Goal: Transaction & Acquisition: Book appointment/travel/reservation

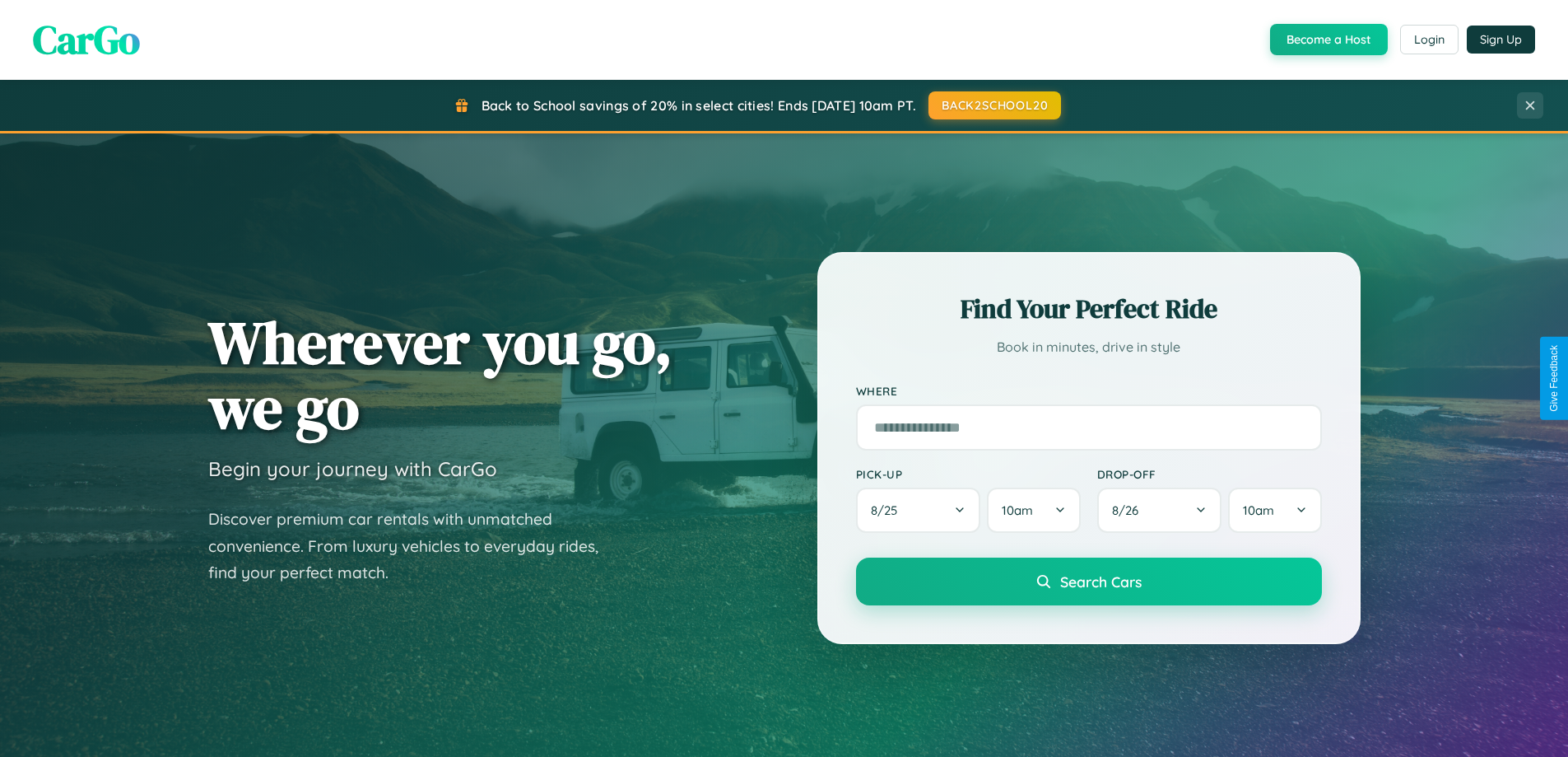
scroll to position [709, 0]
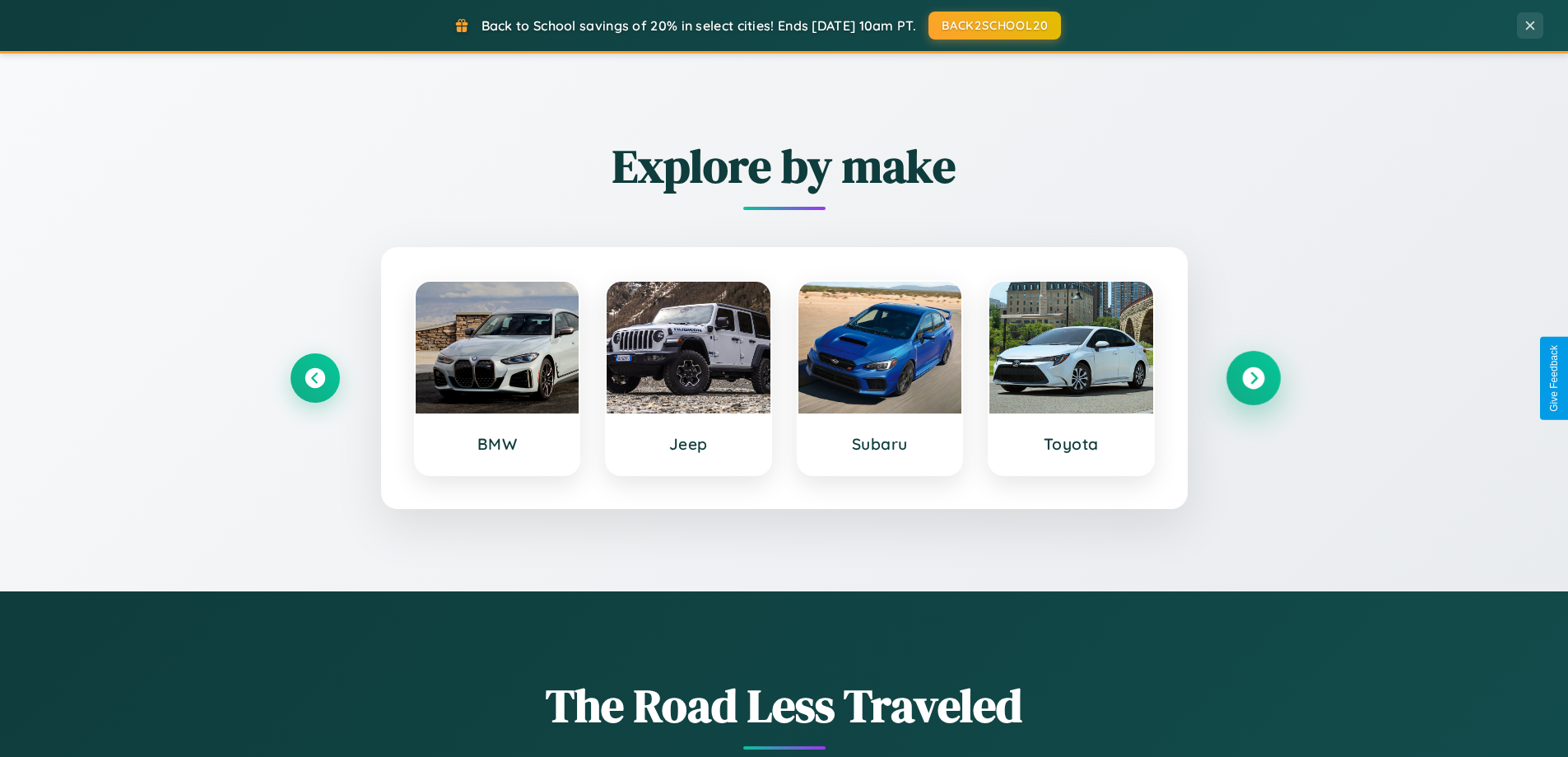
click at [1253, 378] on icon at bounding box center [1253, 378] width 22 height 22
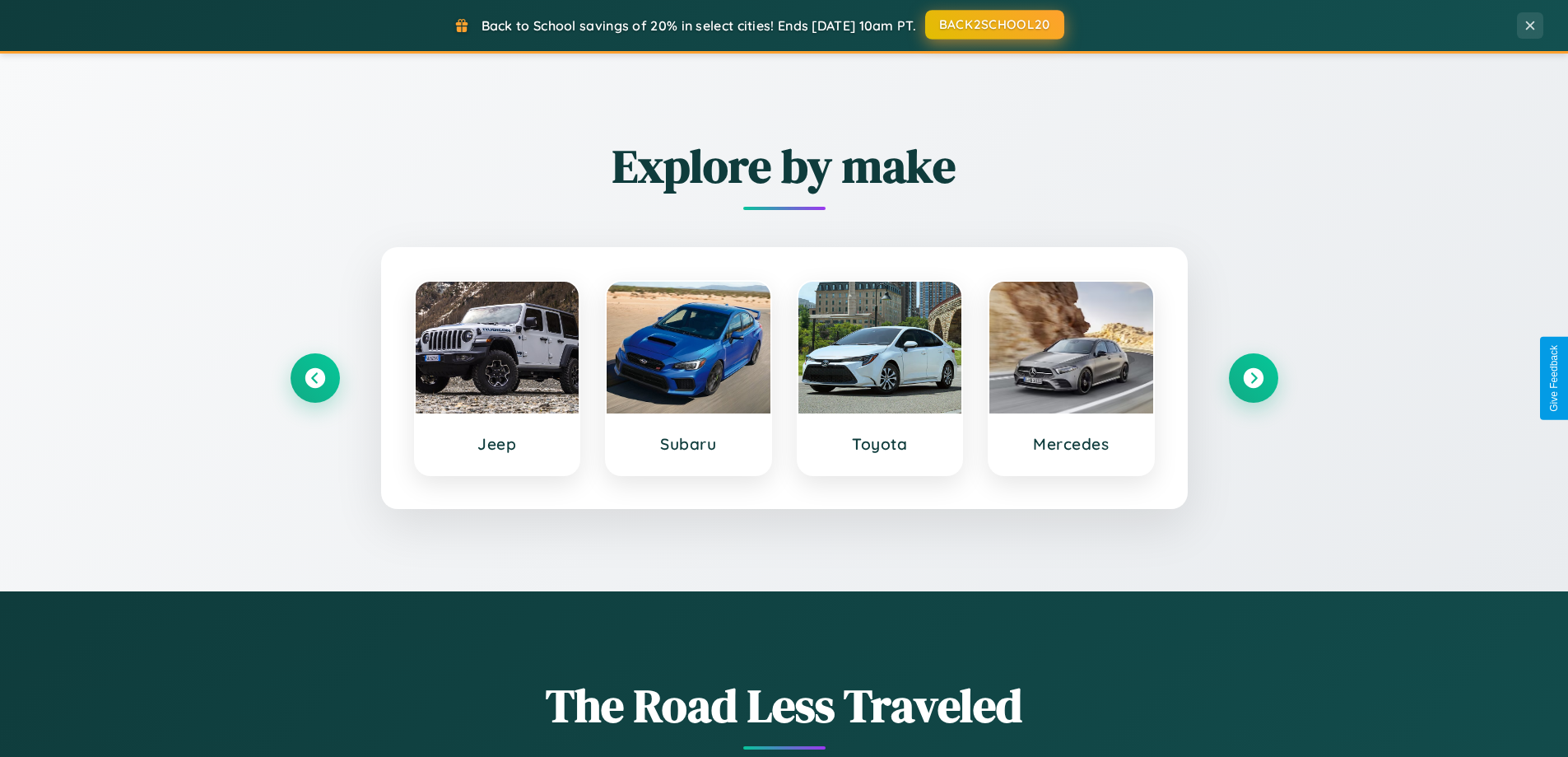
click at [994, 25] on button "BACK2SCHOOL20" at bounding box center [995, 24] width 139 height 30
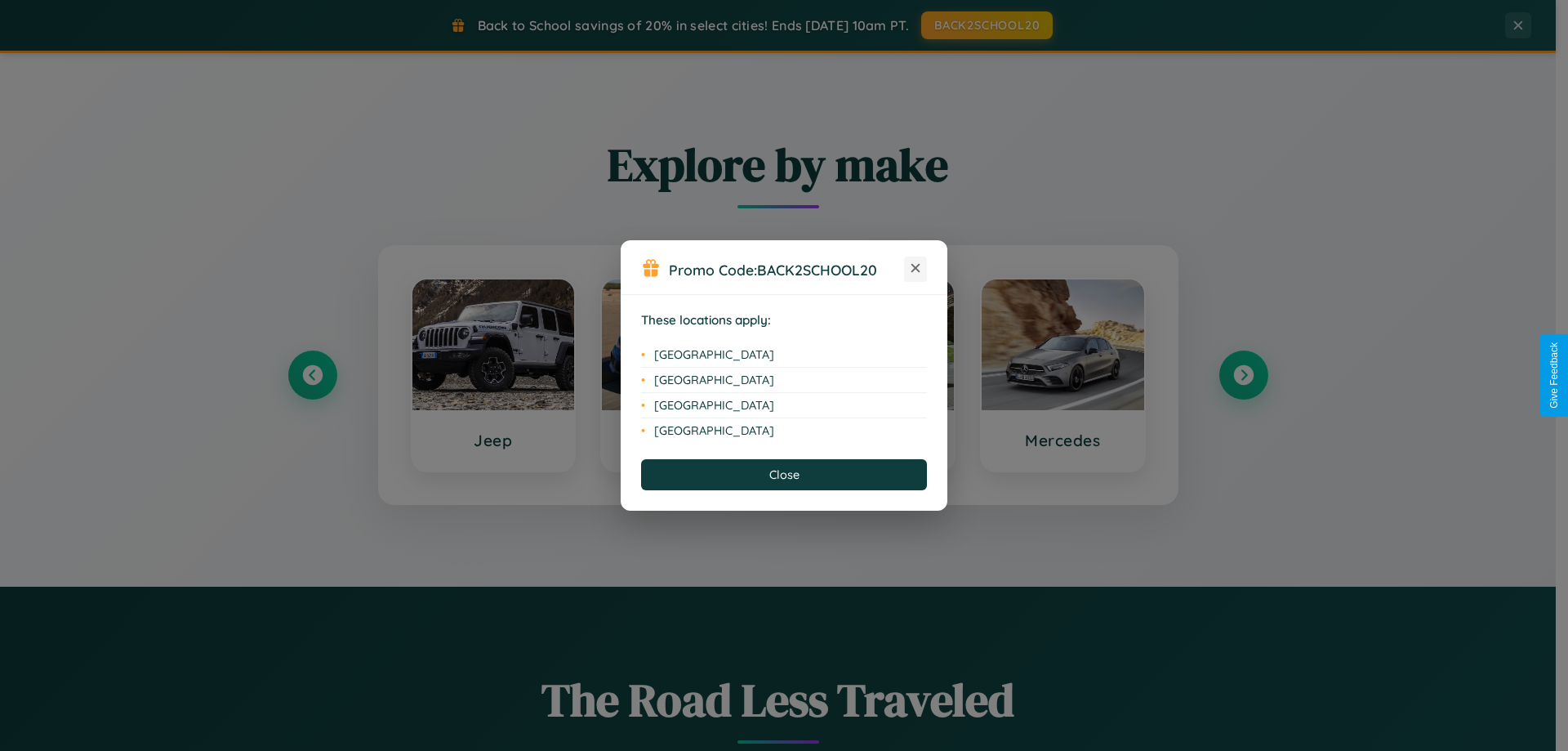
click at [915, 268] on icon at bounding box center [916, 268] width 9 height 9
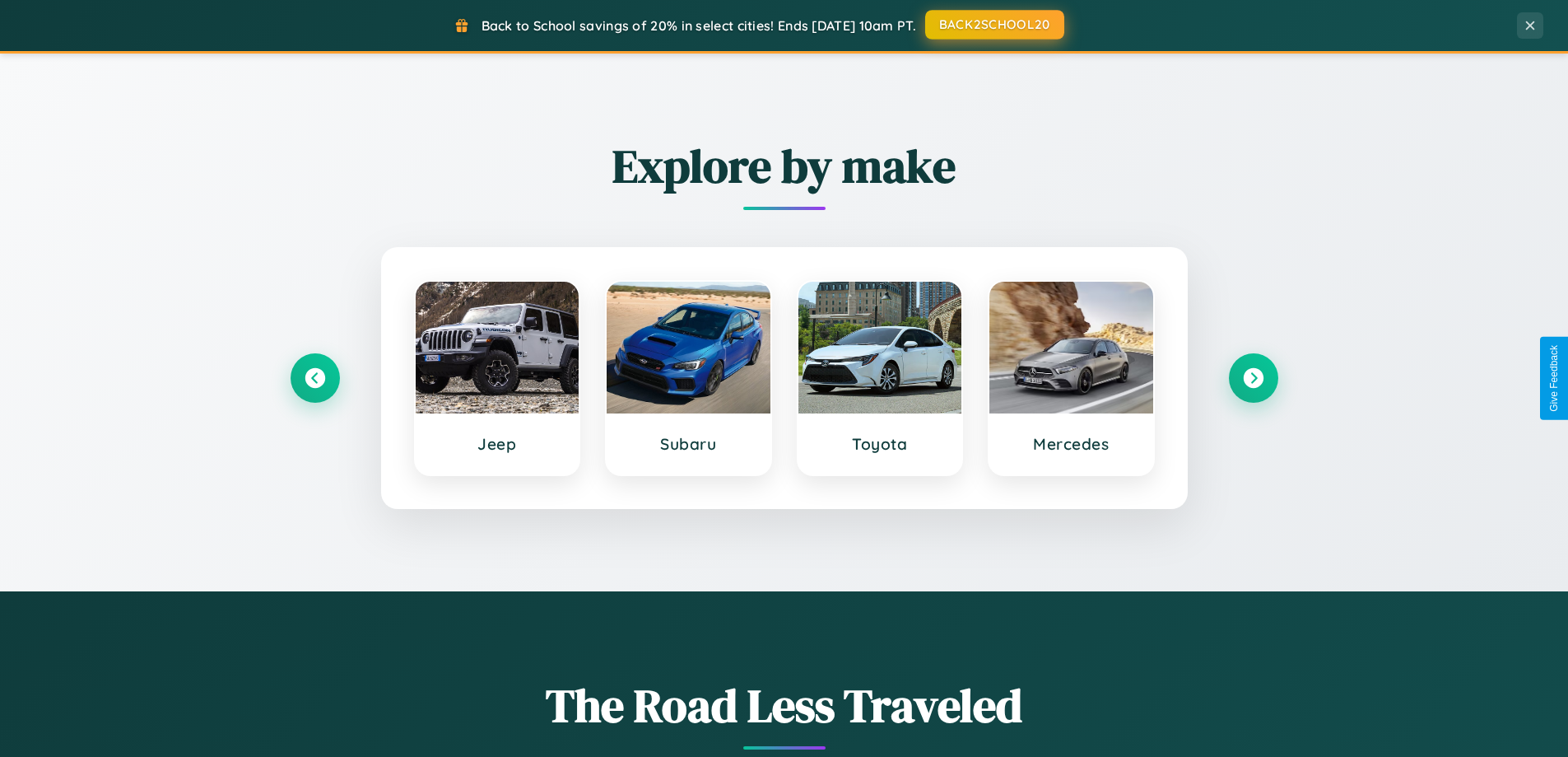
click at [994, 25] on button "BACK2SCHOOL20" at bounding box center [995, 24] width 139 height 30
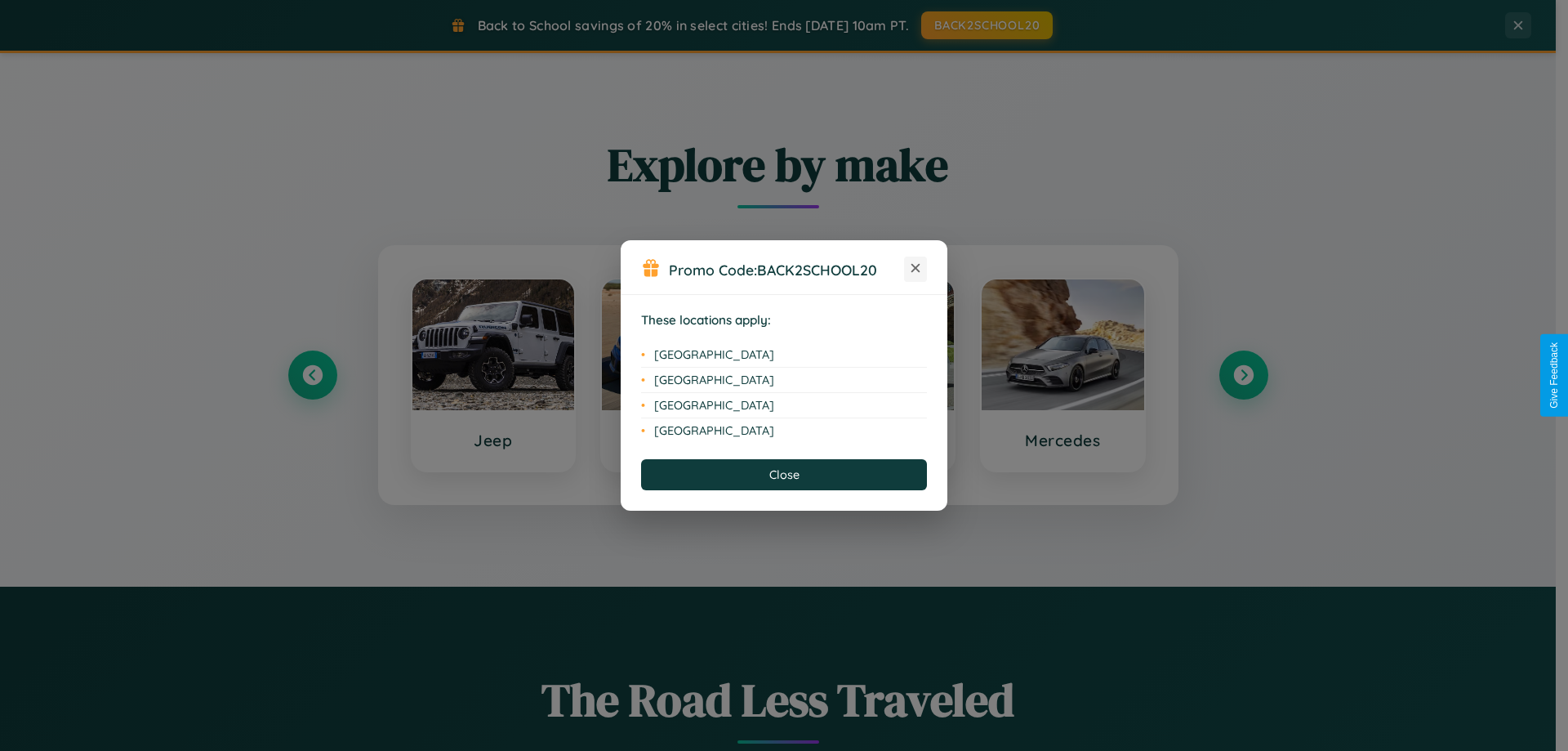
click at [915, 268] on icon at bounding box center [916, 268] width 9 height 9
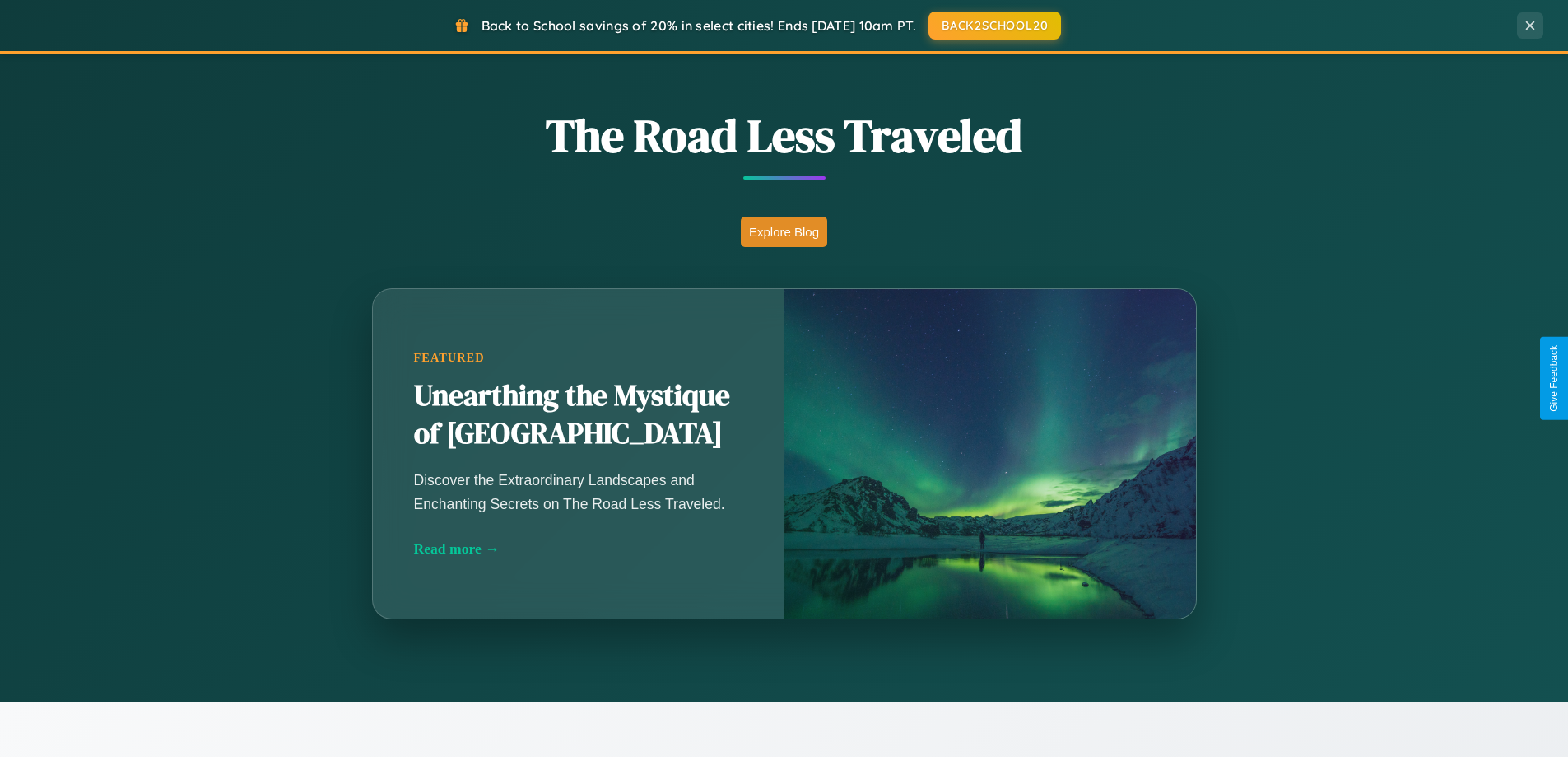
scroll to position [3168, 0]
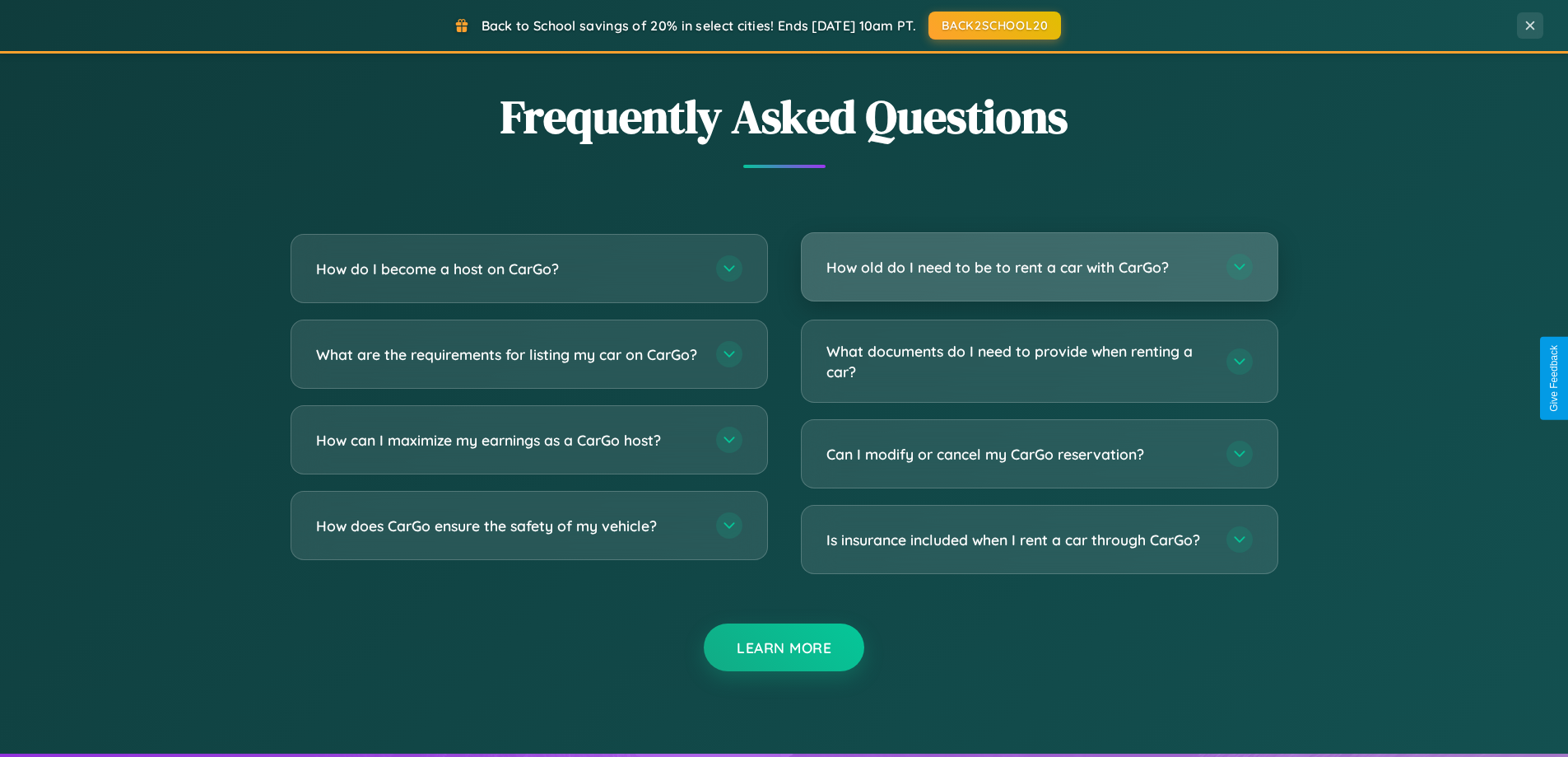
click at [1039, 267] on h3 "How old do I need to be to rent a car with CarGo?" at bounding box center [1018, 268] width 384 height 21
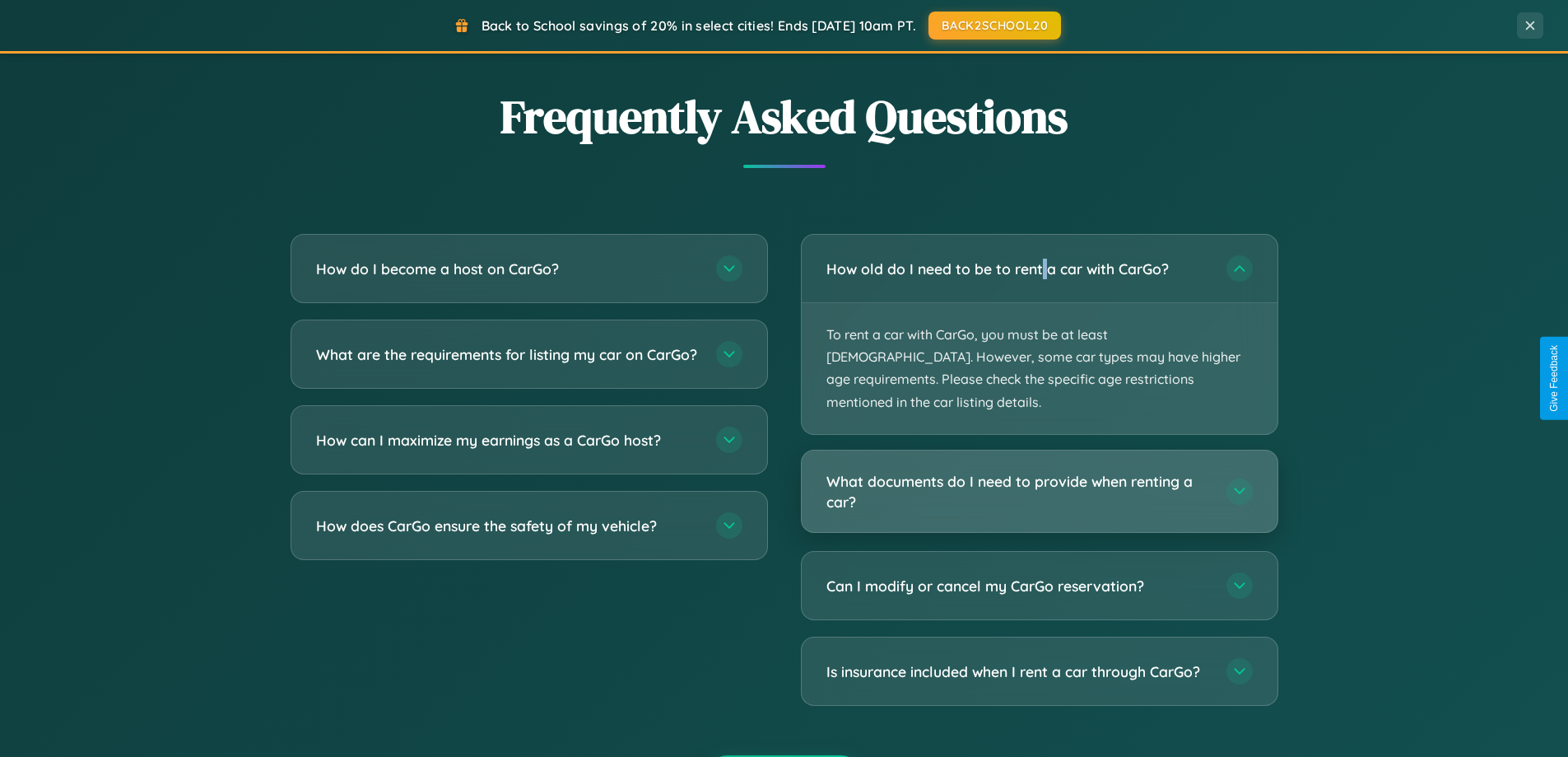
click at [1039, 471] on h3 "What documents do I need to provide when renting a car?" at bounding box center [1018, 491] width 384 height 40
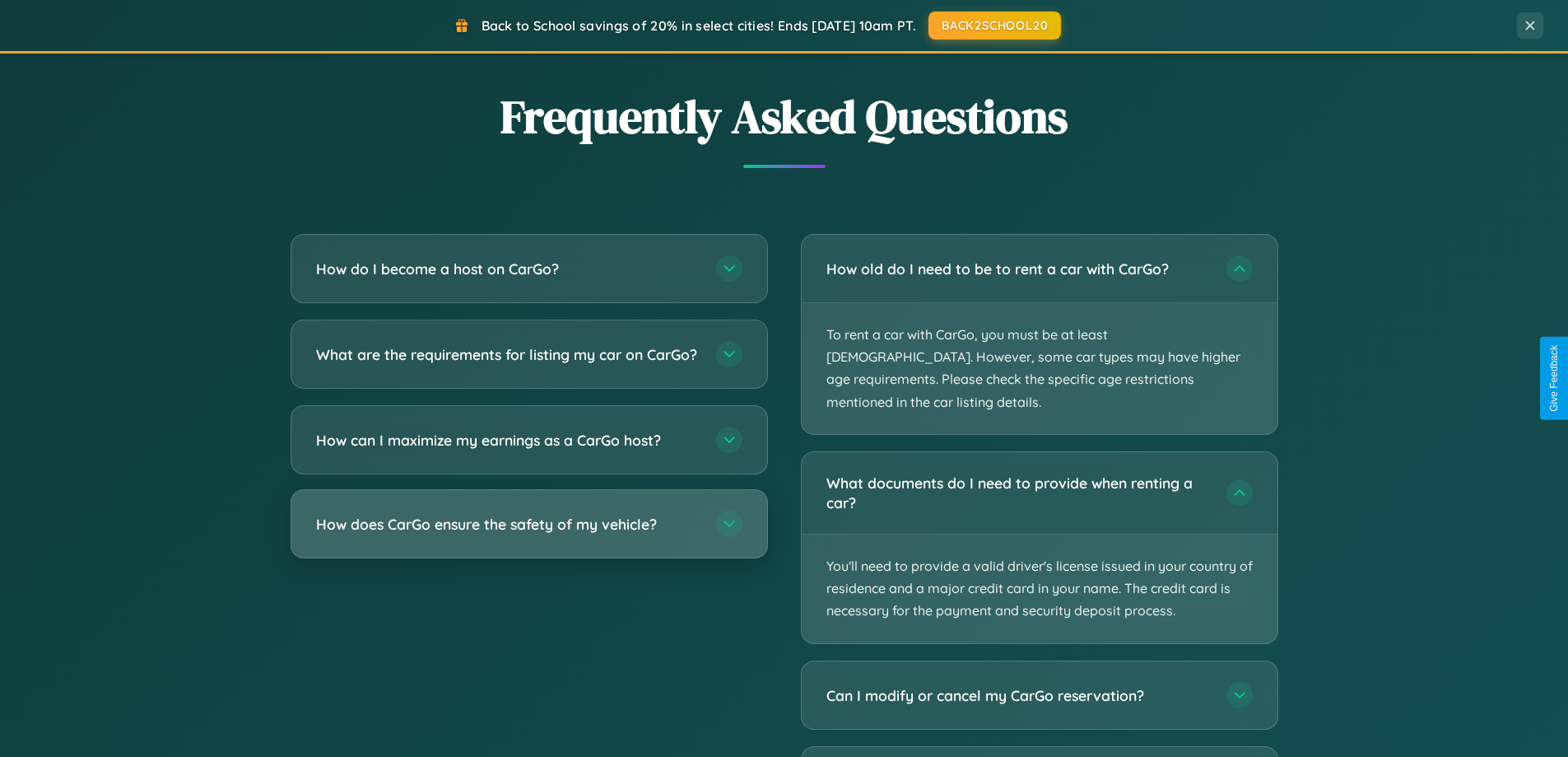
click at [528, 534] on h3 "How does CarGo ensure the safety of my vehicle?" at bounding box center [507, 525] width 384 height 21
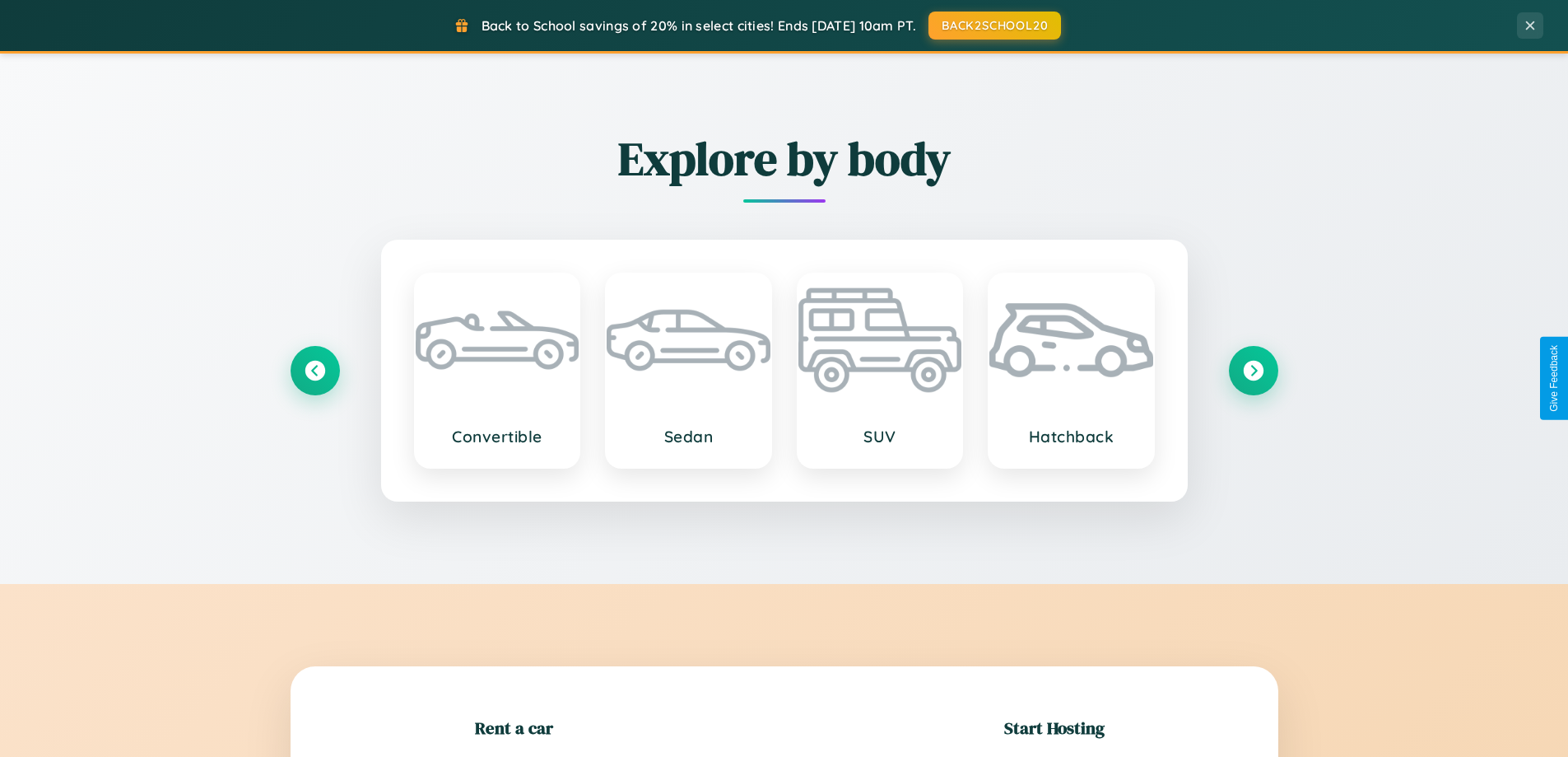
scroll to position [49, 0]
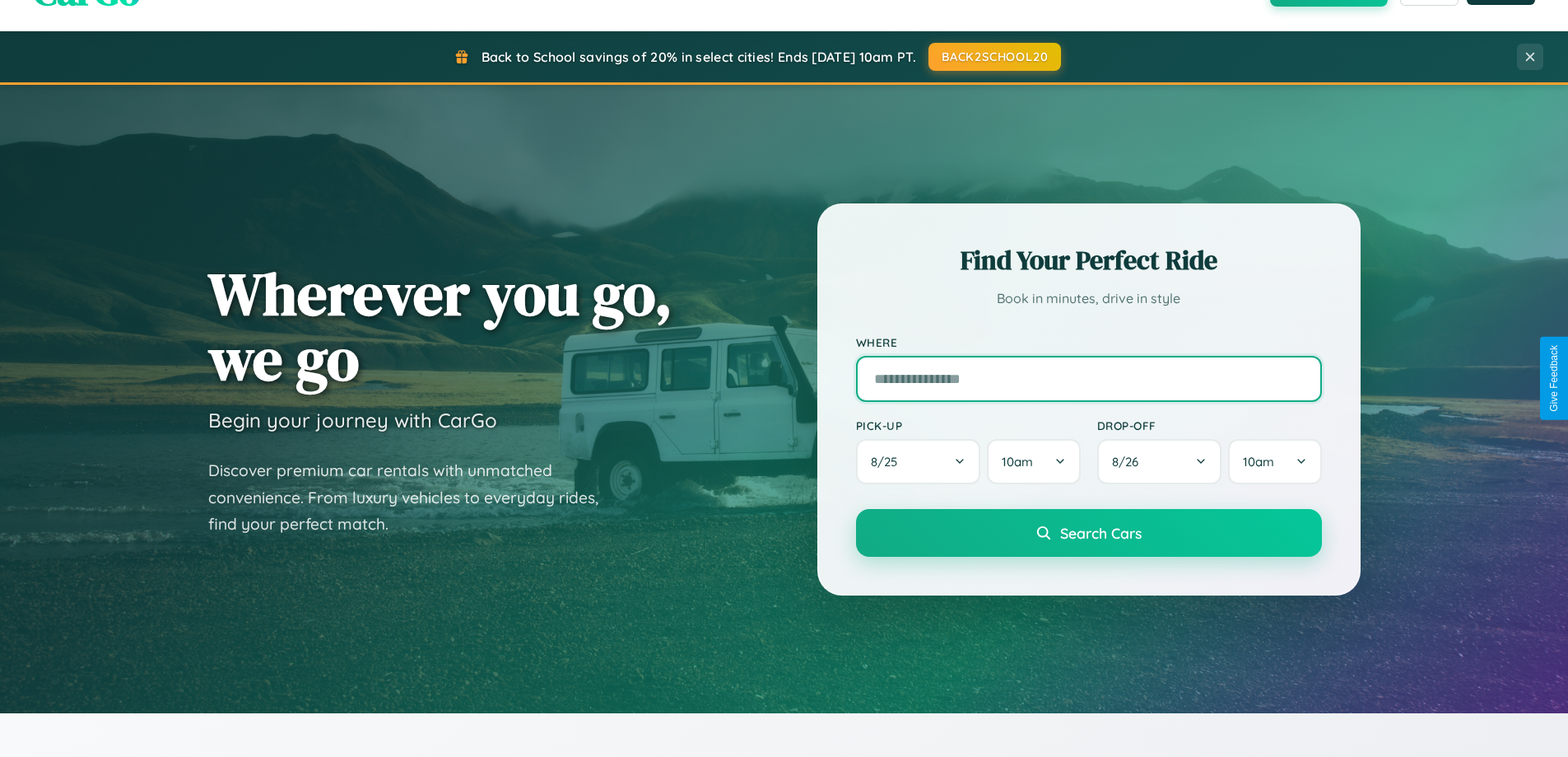
click at [1088, 378] on input "text" at bounding box center [1088, 379] width 466 height 46
type input "******"
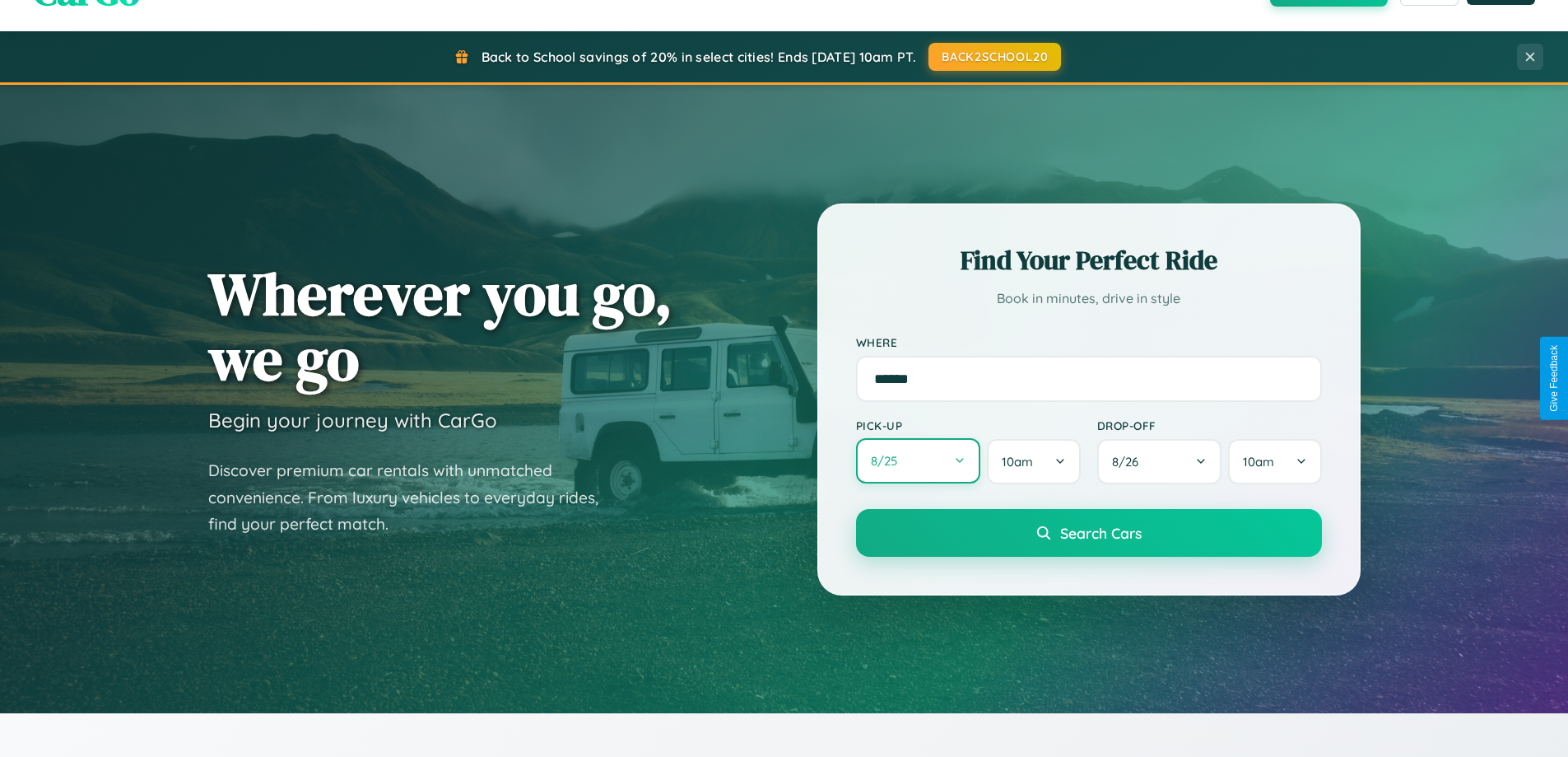
click at [918, 461] on button "8 / 25" at bounding box center [918, 461] width 125 height 46
select select "*"
select select "****"
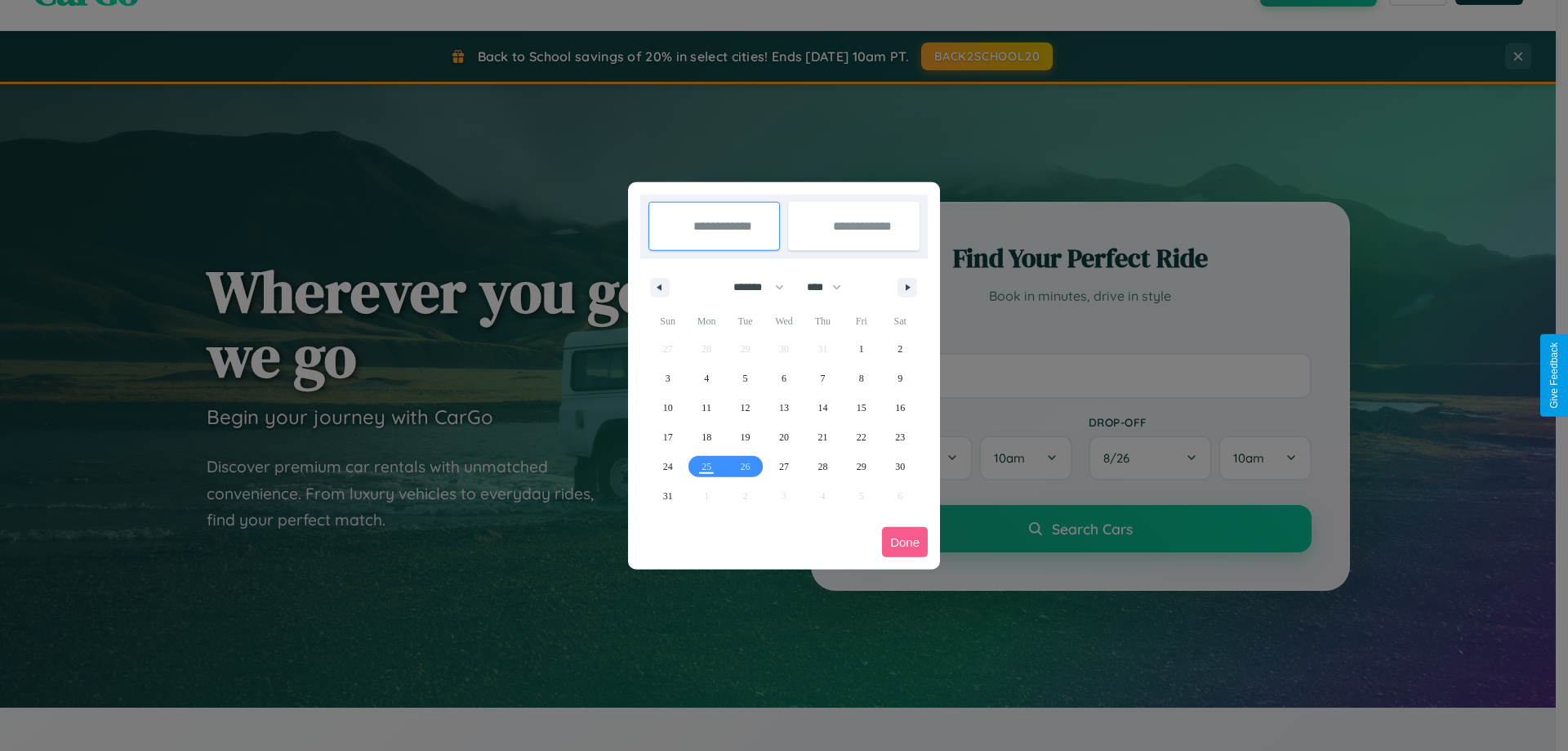
drag, startPoint x: 752, startPoint y: 287, endPoint x: 784, endPoint y: 328, distance: 52.0
click at [752, 287] on select "******* ******** ***** ***** *** **** **** ****** ********* ******* ******** **…" at bounding box center [756, 287] width 69 height 27
select select "*"
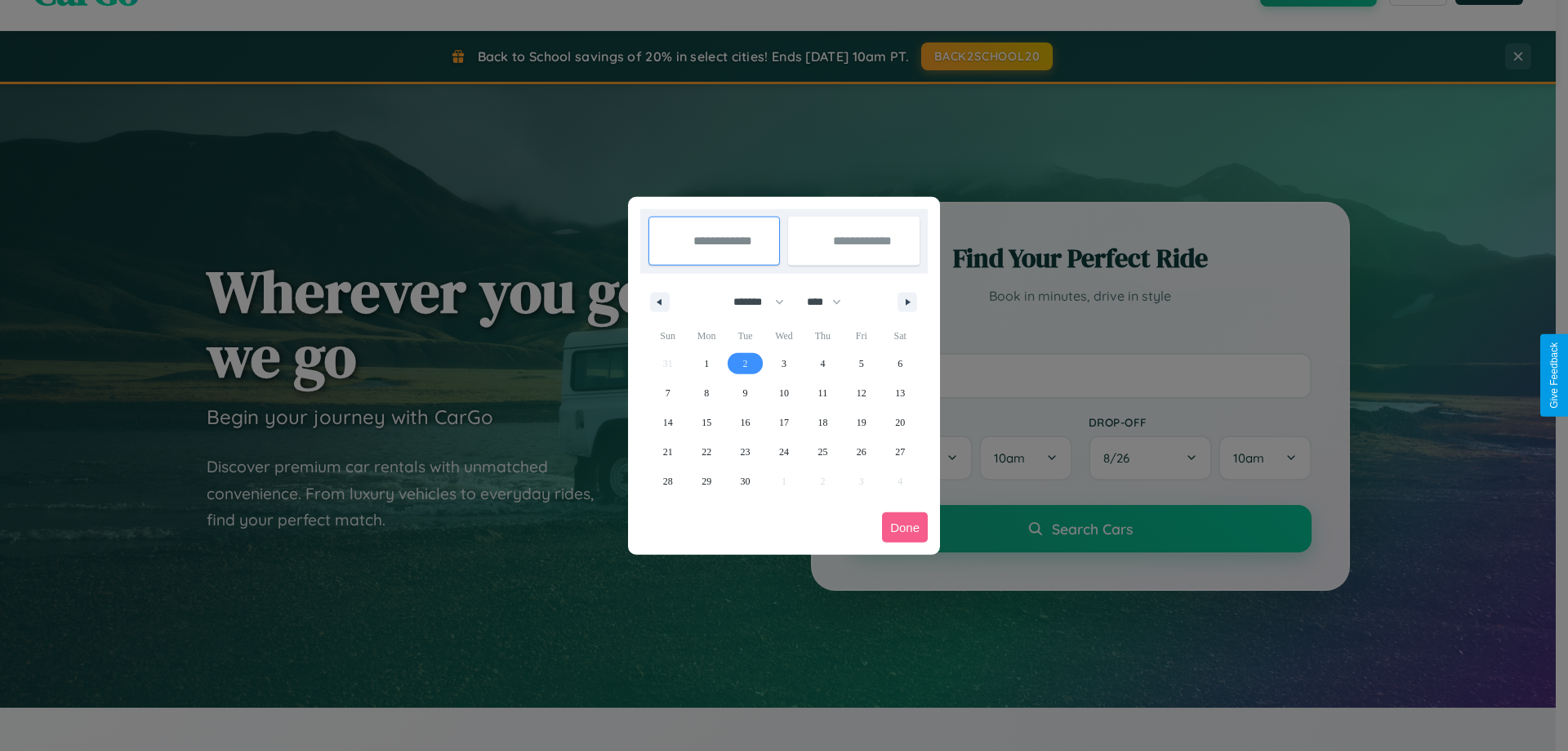
click at [745, 363] on span "2" at bounding box center [745, 363] width 5 height 29
type input "**********"
click at [900, 363] on span "6" at bounding box center [899, 363] width 5 height 29
type input "**********"
click at [905, 527] on button "Done" at bounding box center [905, 527] width 45 height 30
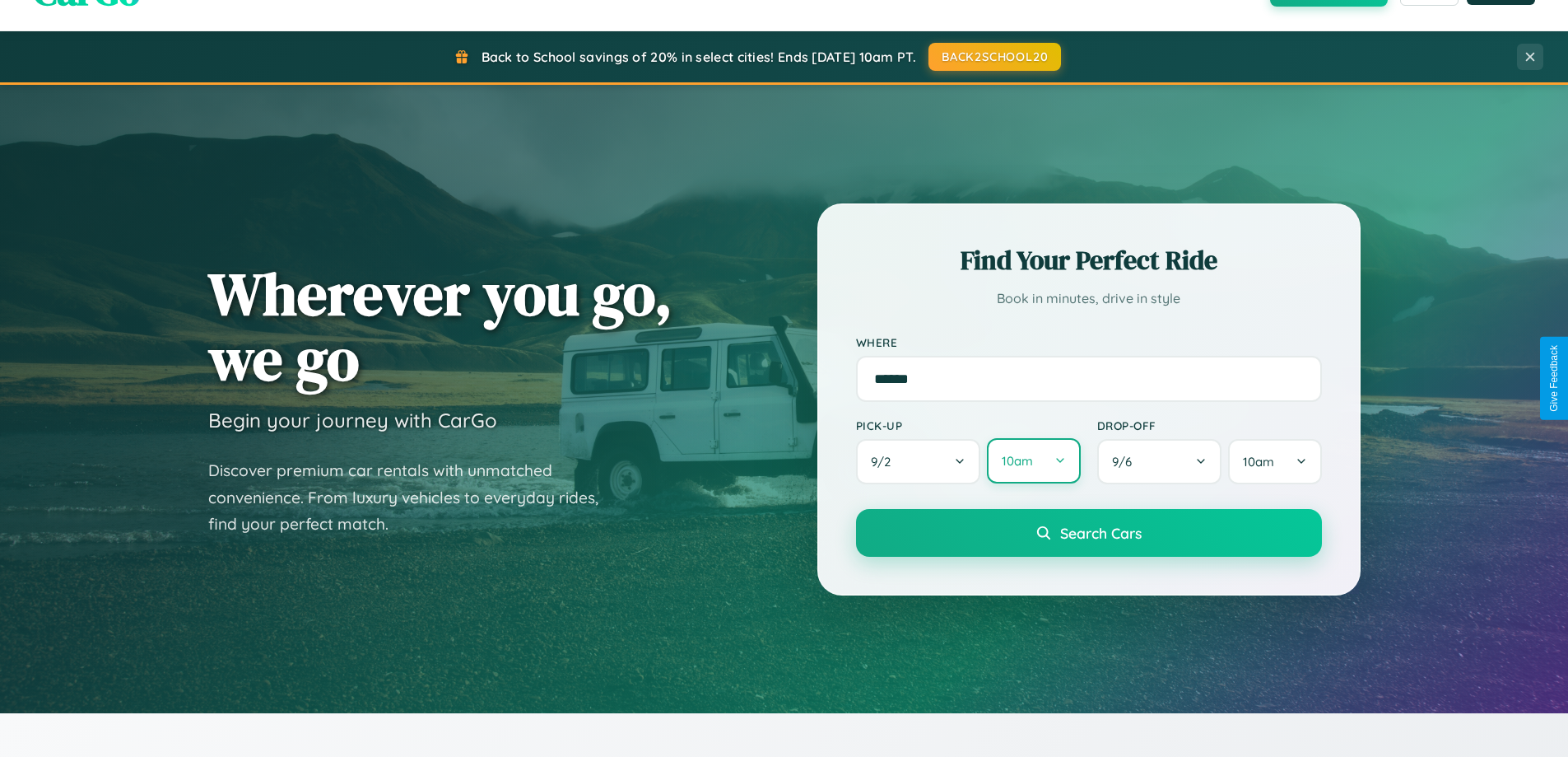
click at [1033, 462] on button "10am" at bounding box center [1034, 461] width 93 height 46
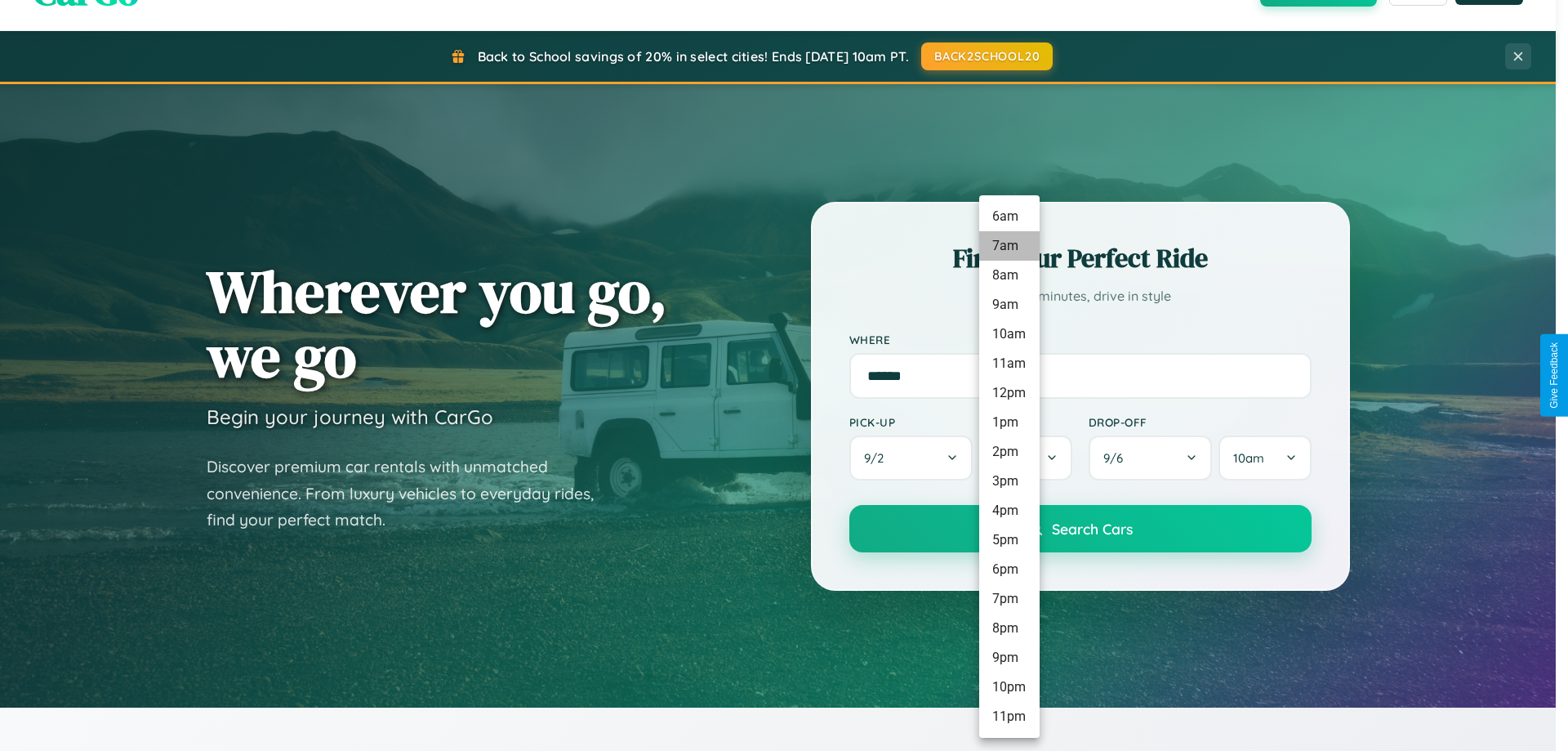
click at [1009, 246] on li "7am" at bounding box center [1010, 246] width 60 height 29
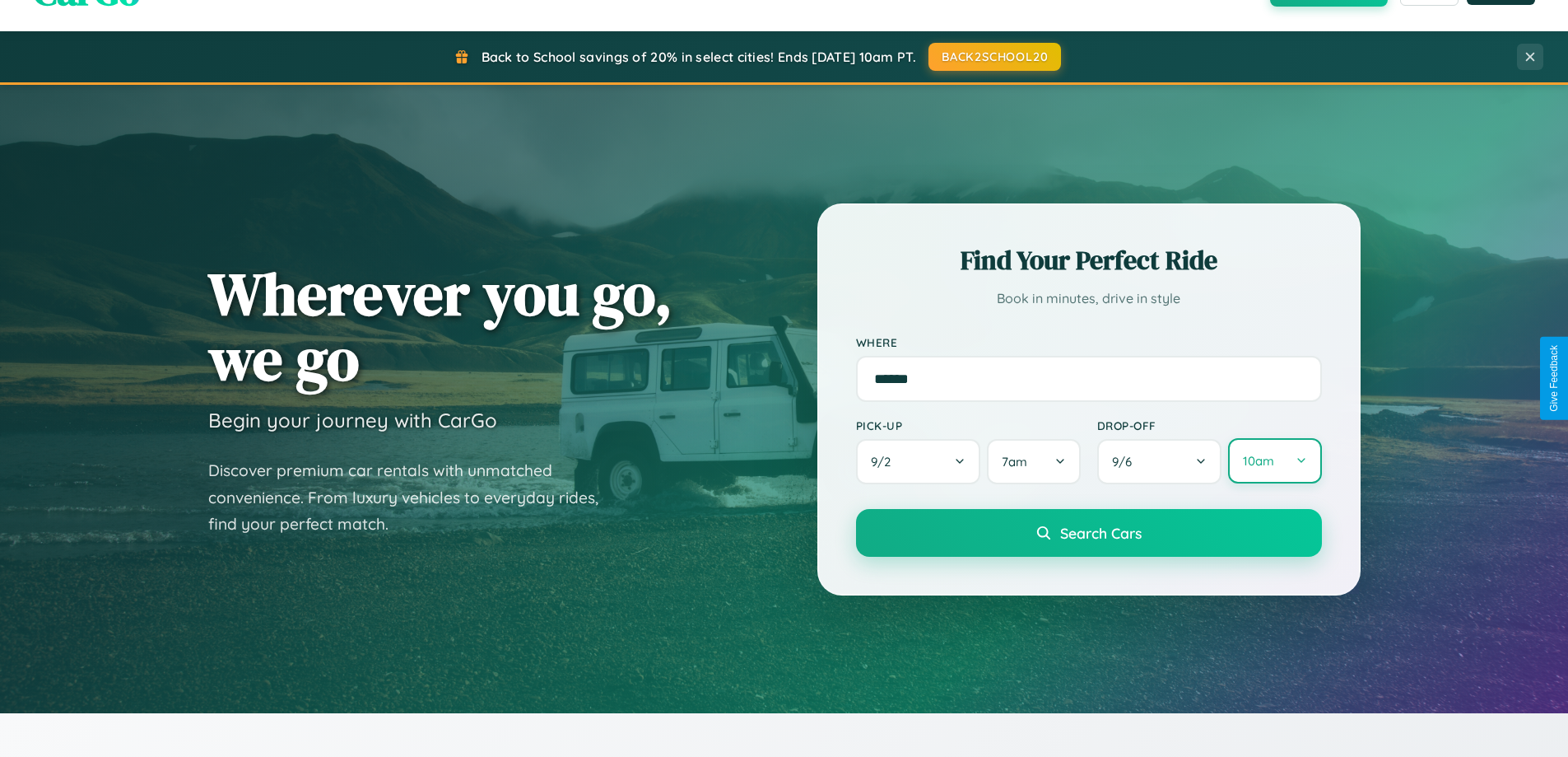
click at [1275, 461] on button "10am" at bounding box center [1275, 461] width 93 height 46
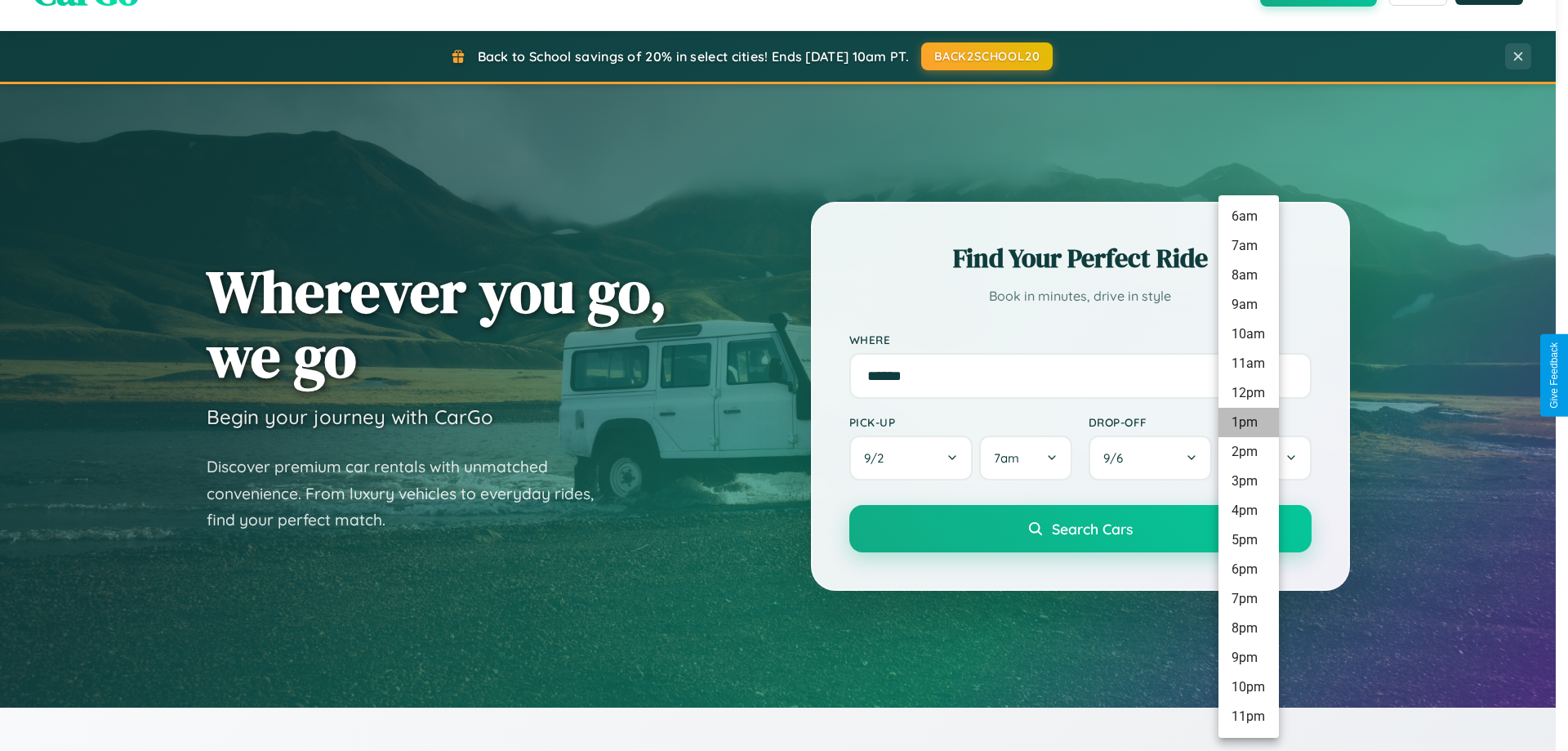
click at [1248, 422] on li "1pm" at bounding box center [1249, 421] width 60 height 29
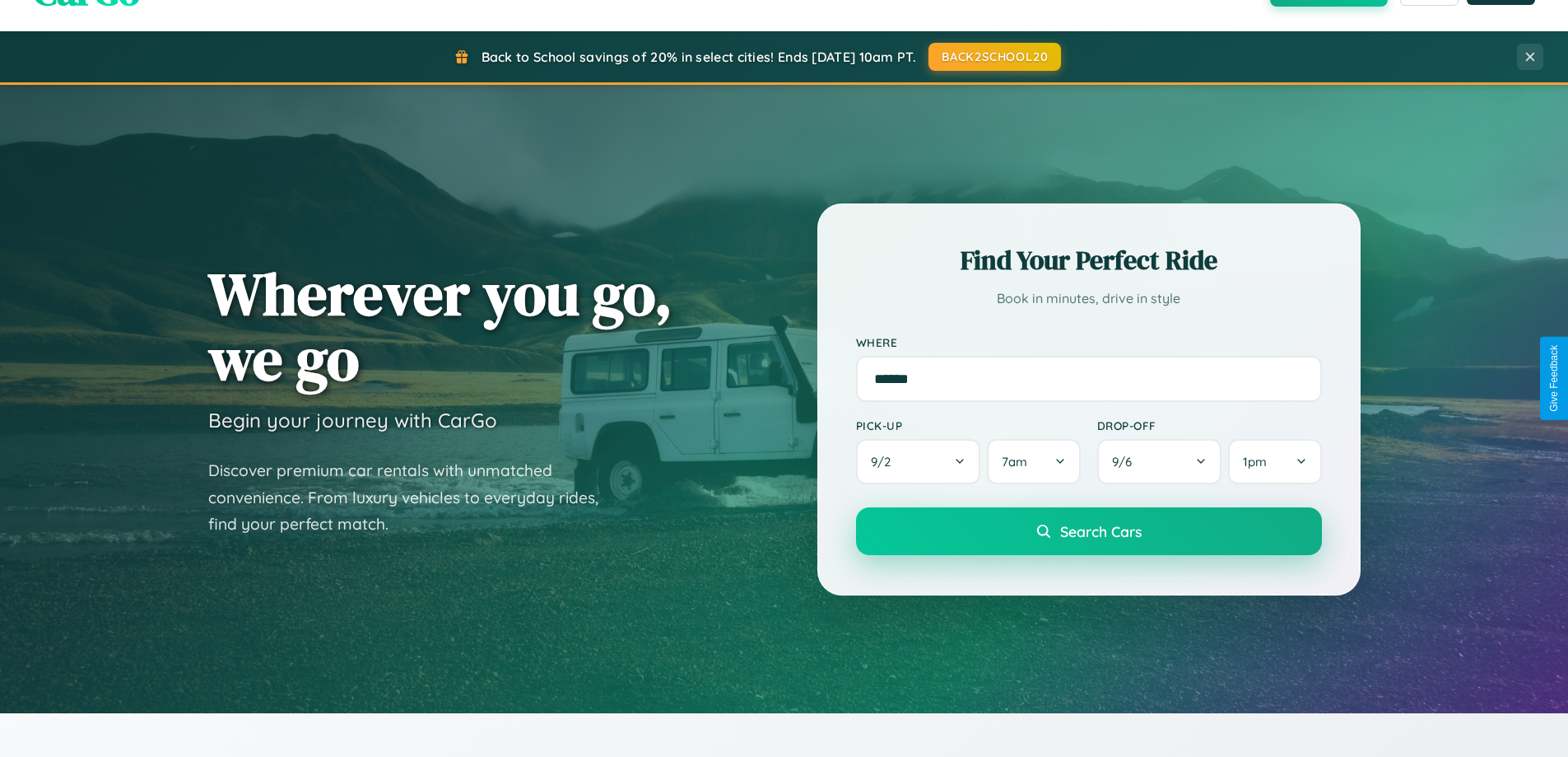
click at [1088, 532] on span "Search Cars" at bounding box center [1102, 530] width 82 height 18
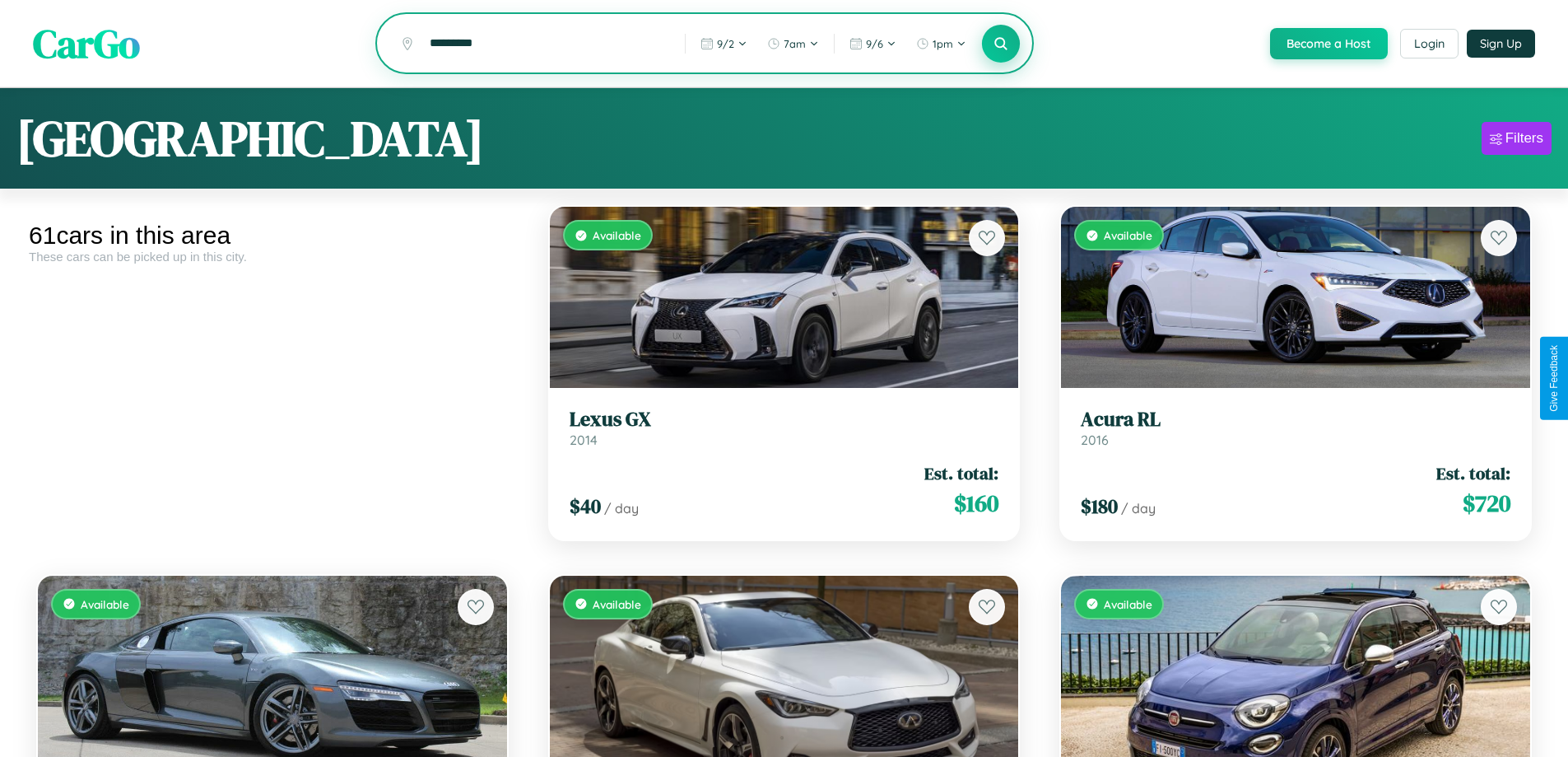
click at [1001, 45] on icon at bounding box center [1002, 43] width 15 height 15
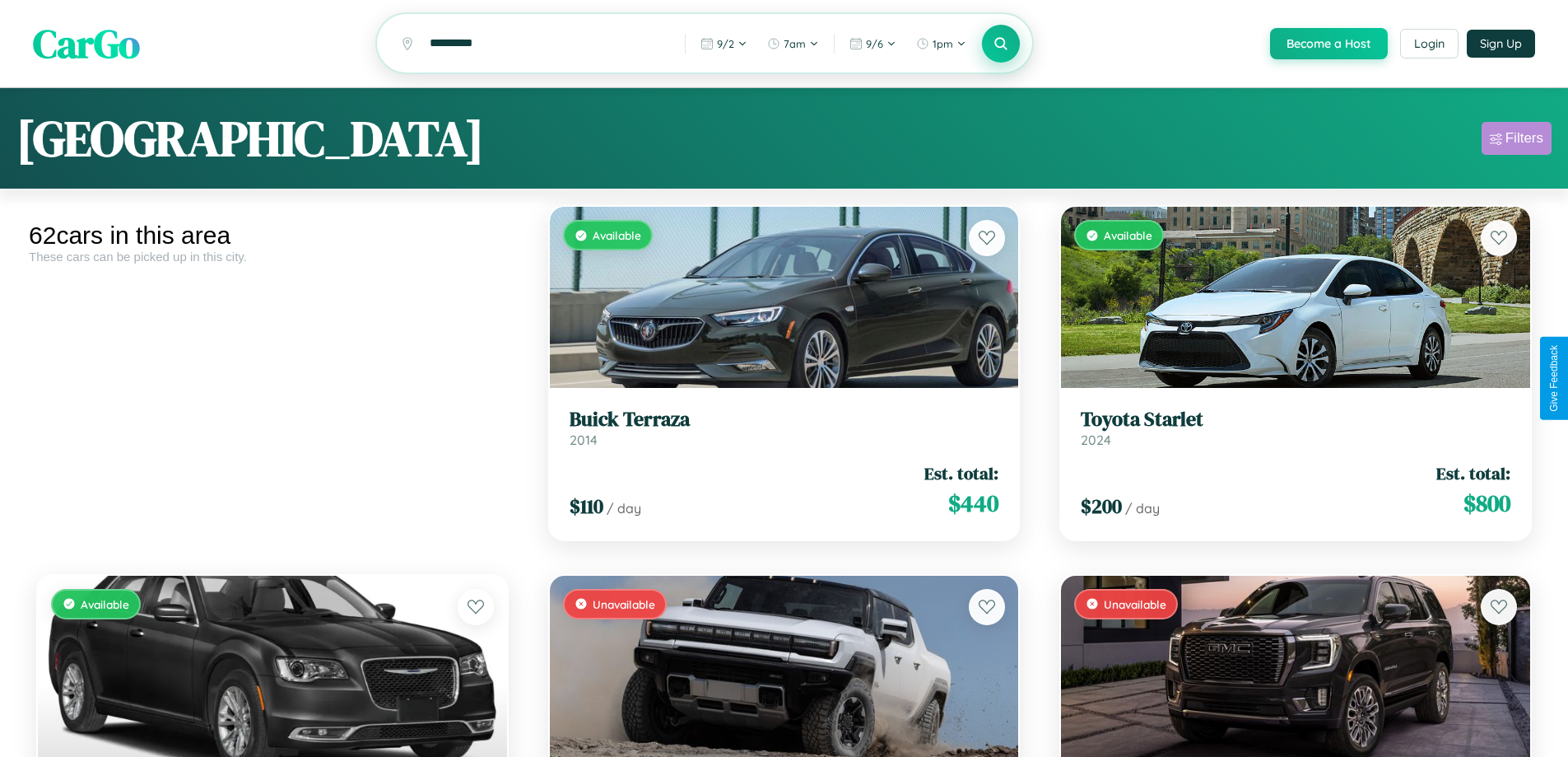
click at [1517, 141] on div "Filters" at bounding box center [1524, 138] width 38 height 16
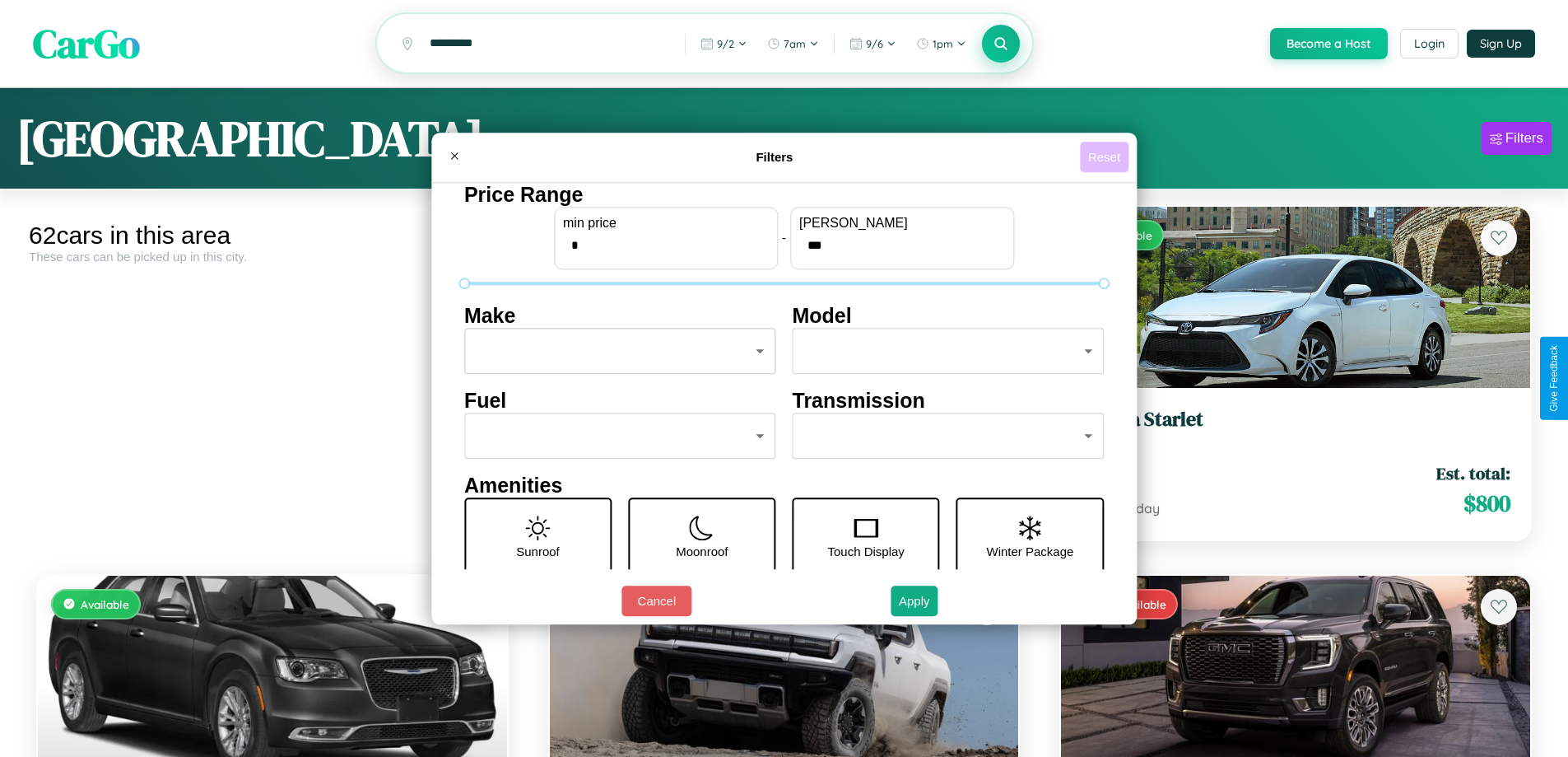
click at [1106, 156] on button "Reset" at bounding box center [1103, 157] width 49 height 30
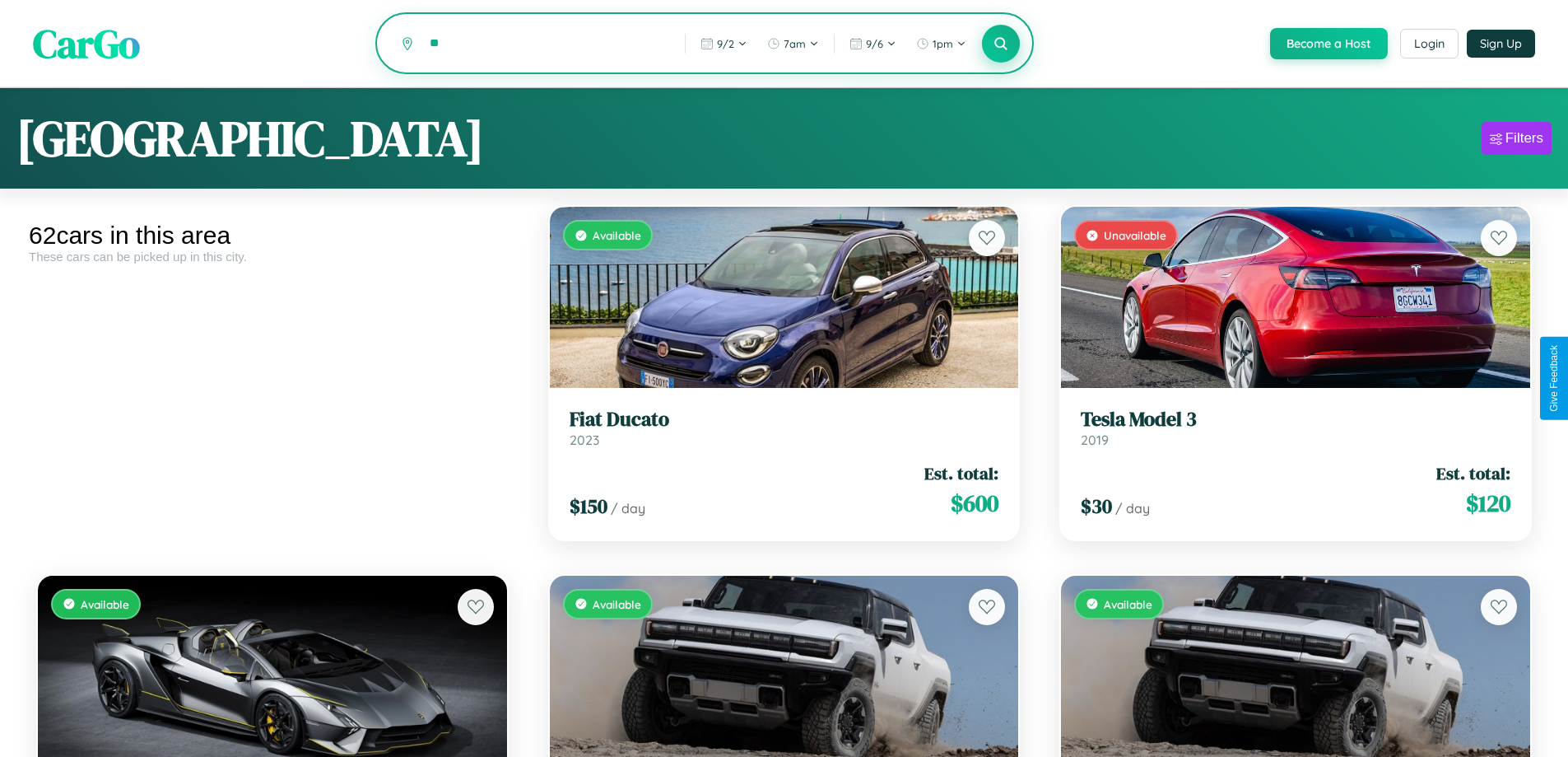
type input "*"
type input "******"
click at [1001, 45] on icon at bounding box center [1002, 43] width 15 height 15
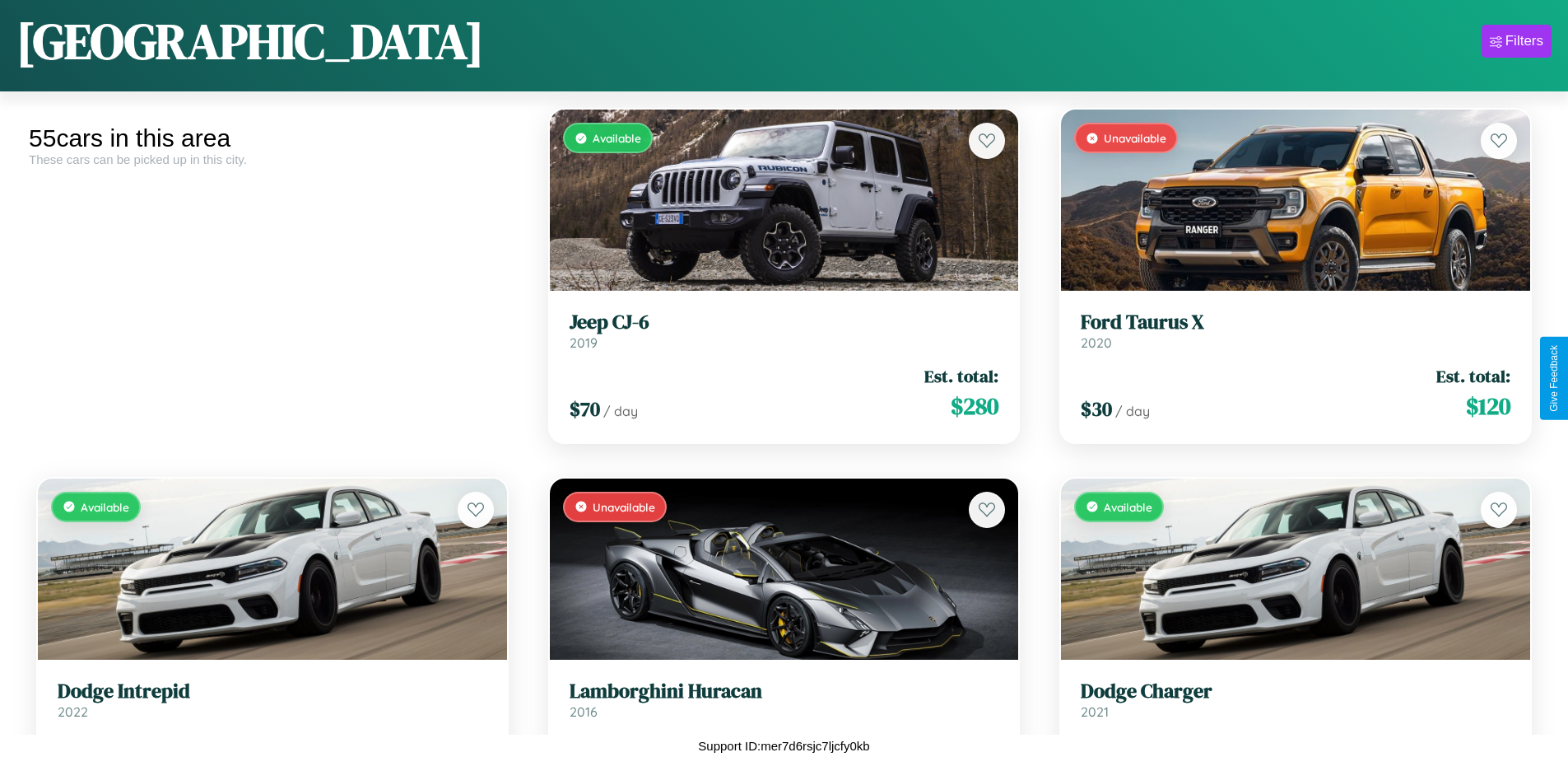
scroll to position [1294, 0]
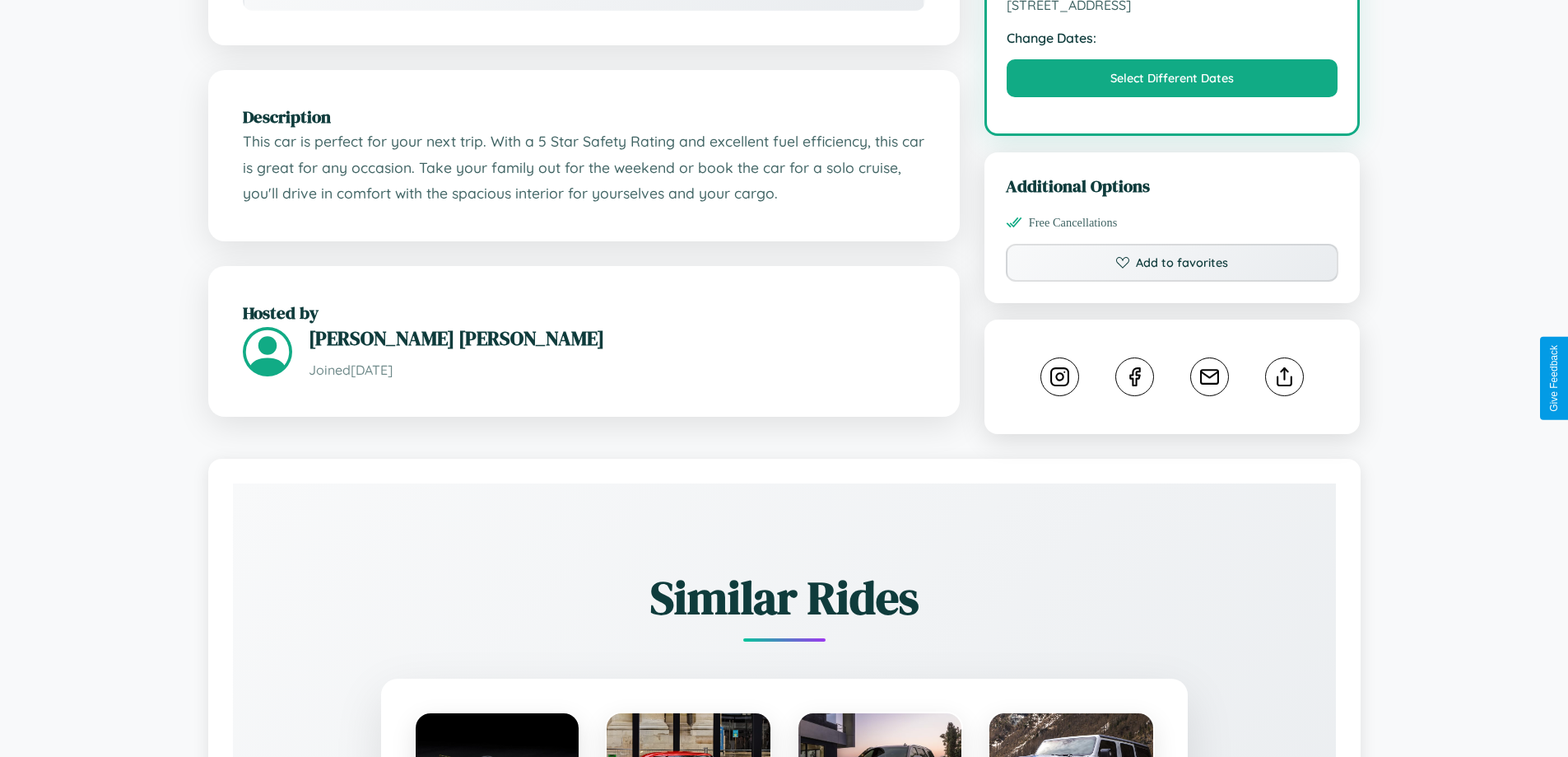
scroll to position [541, 0]
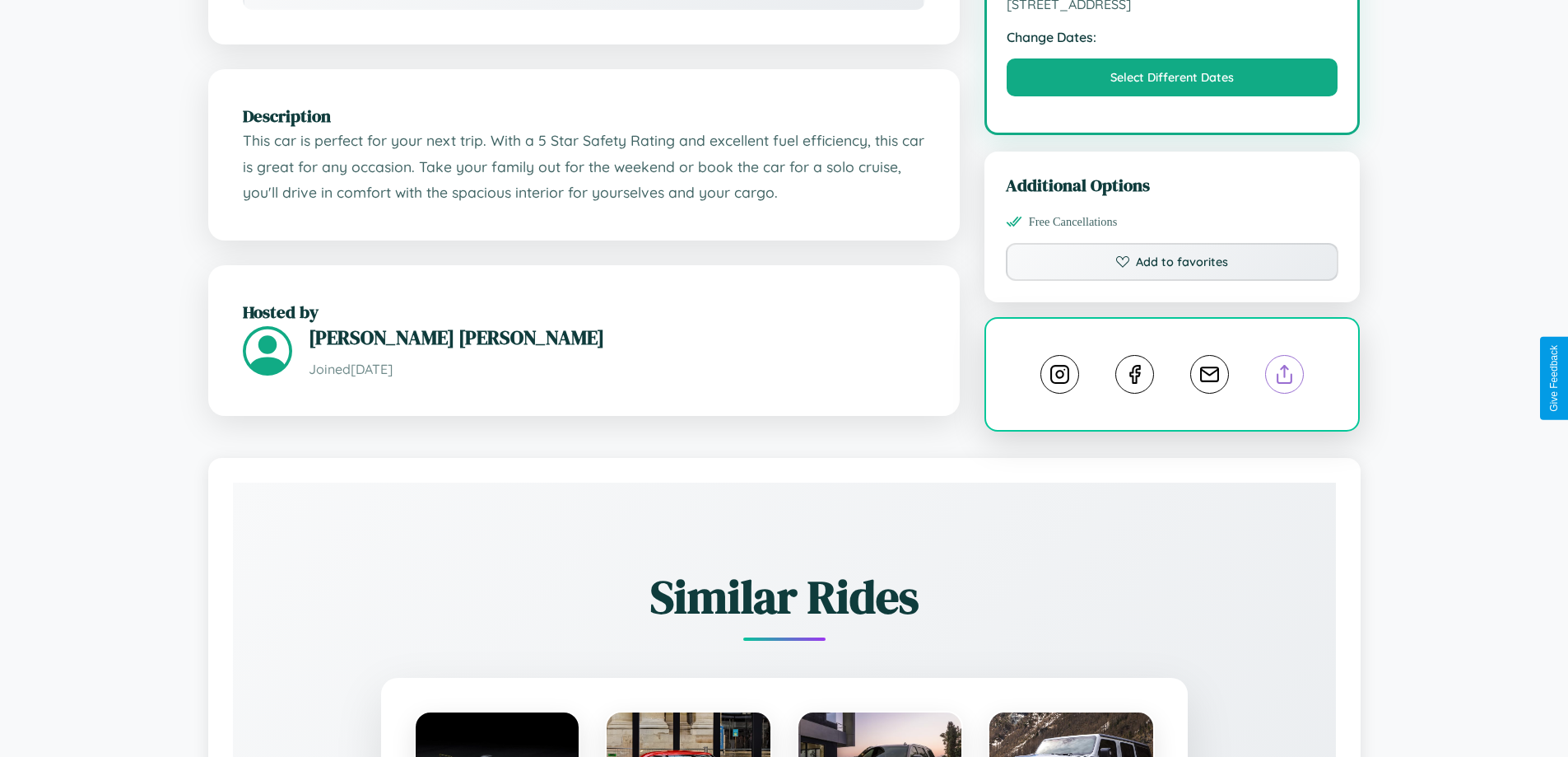
click at [1285, 376] on line at bounding box center [1285, 371] width 0 height 11
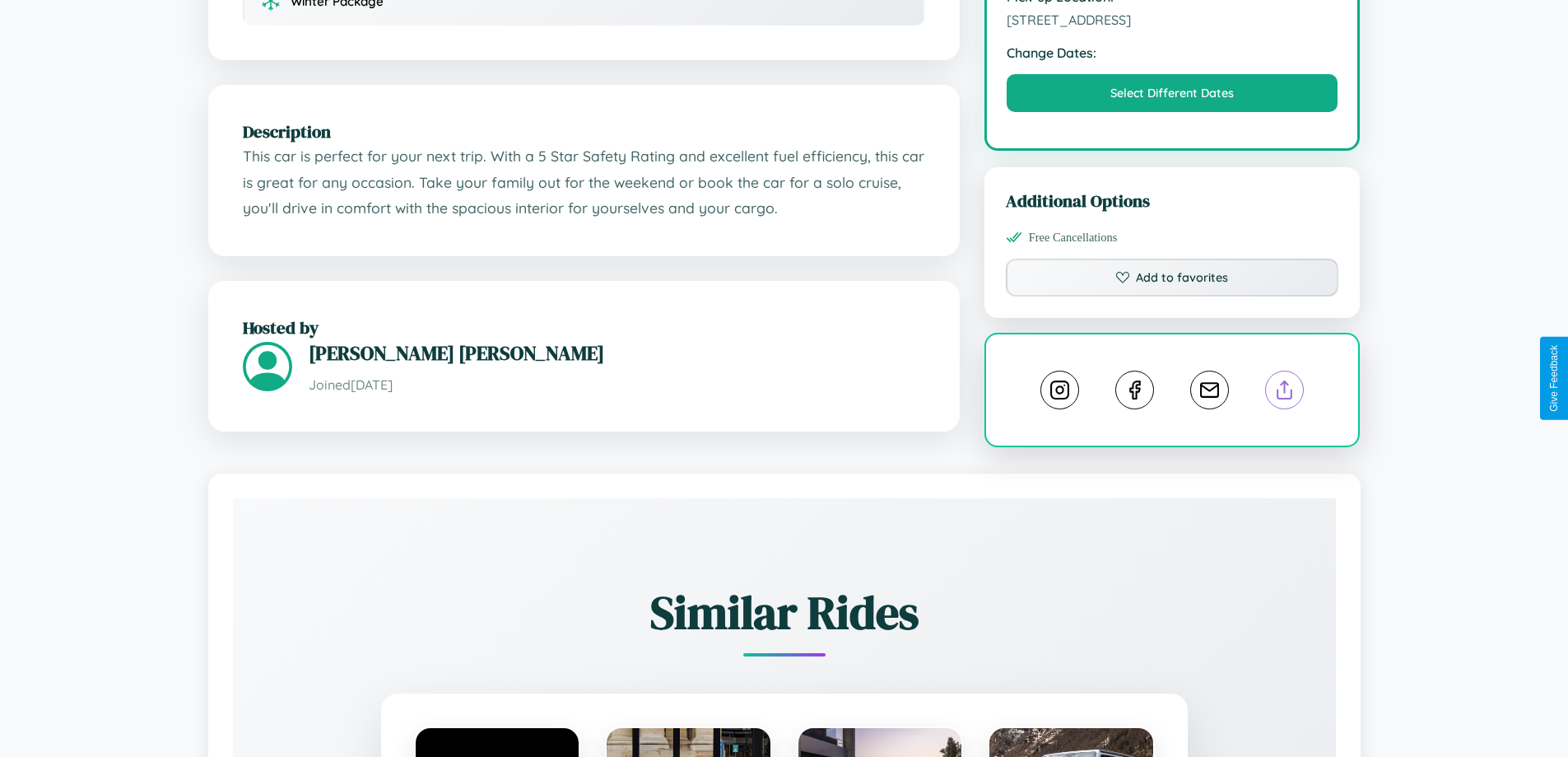
scroll to position [428, 0]
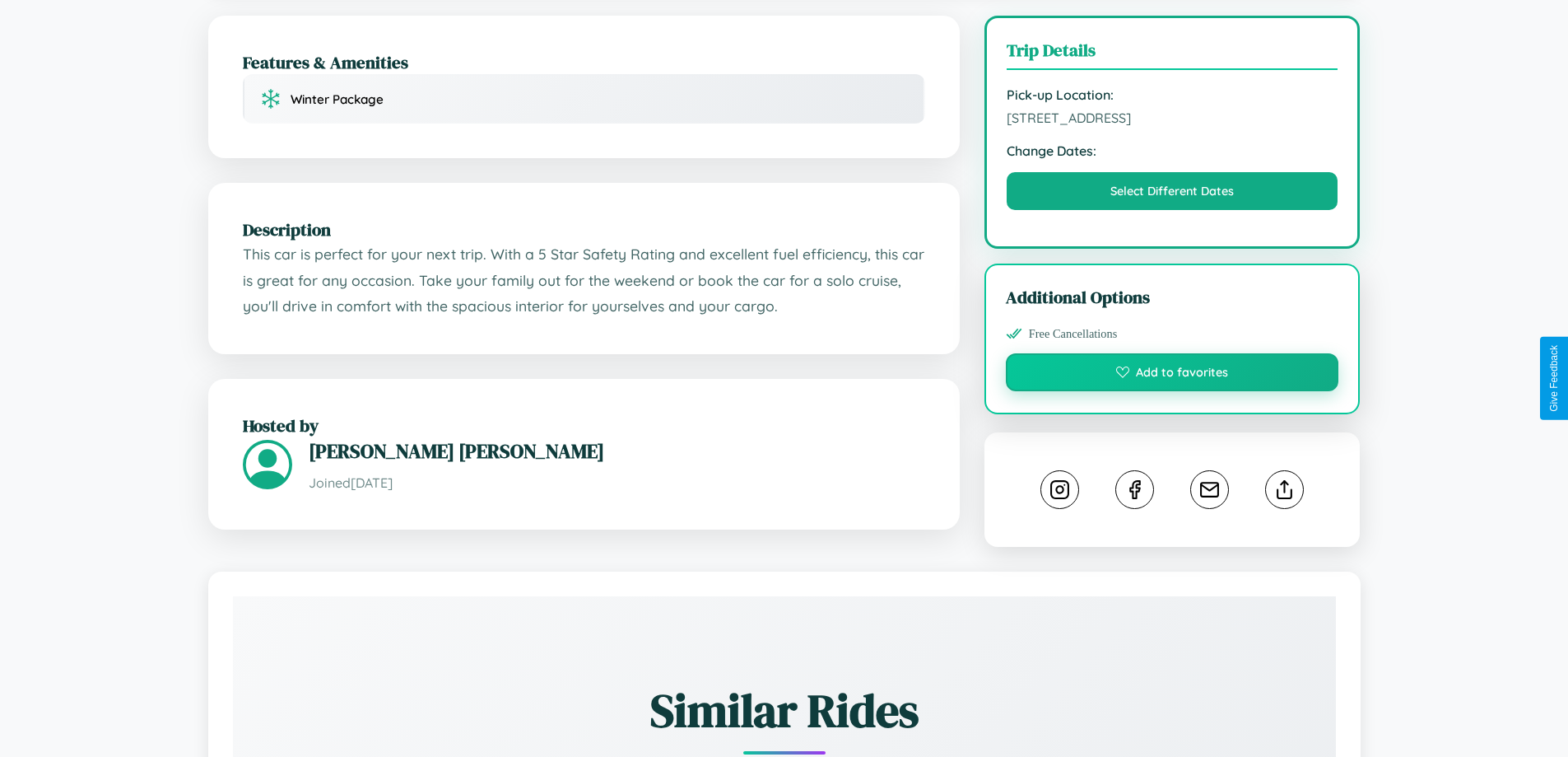
click at [1172, 374] on button "Add to favorites" at bounding box center [1173, 372] width 333 height 38
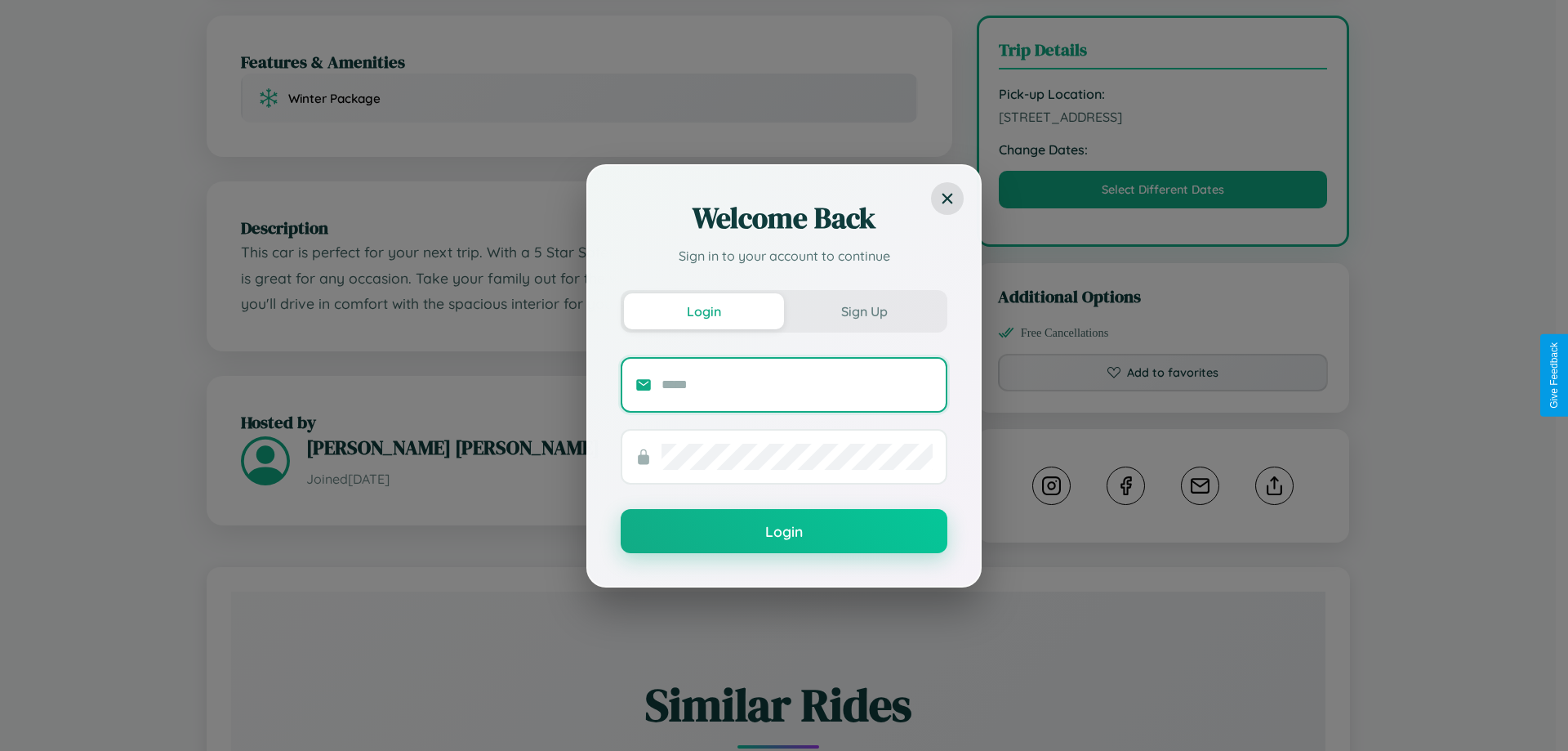
click at [797, 384] on input "text" at bounding box center [796, 384] width 271 height 26
type input "**********"
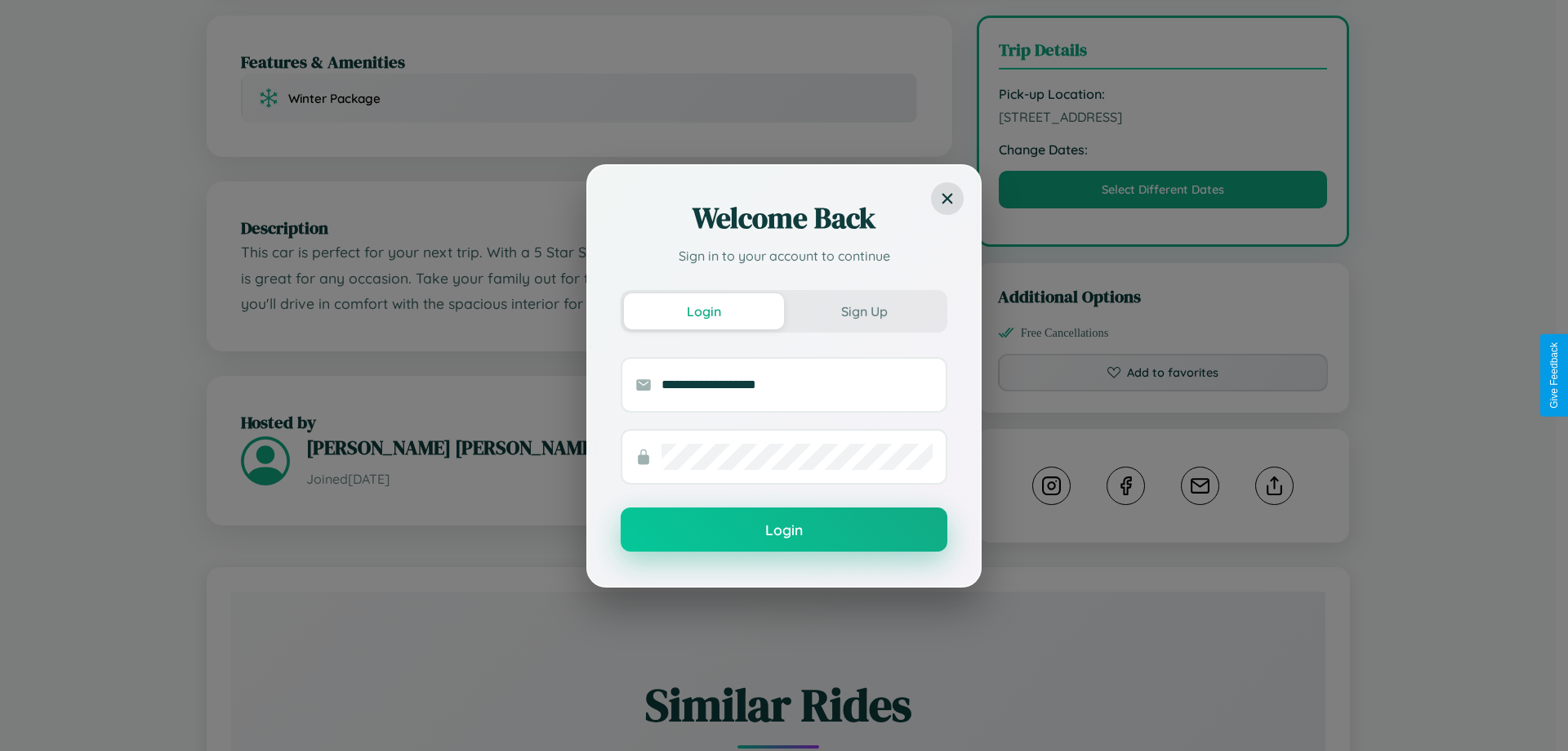
click at [784, 530] on button "Login" at bounding box center [784, 529] width 327 height 44
